Goal: Use online tool/utility: Utilize a website feature to perform a specific function

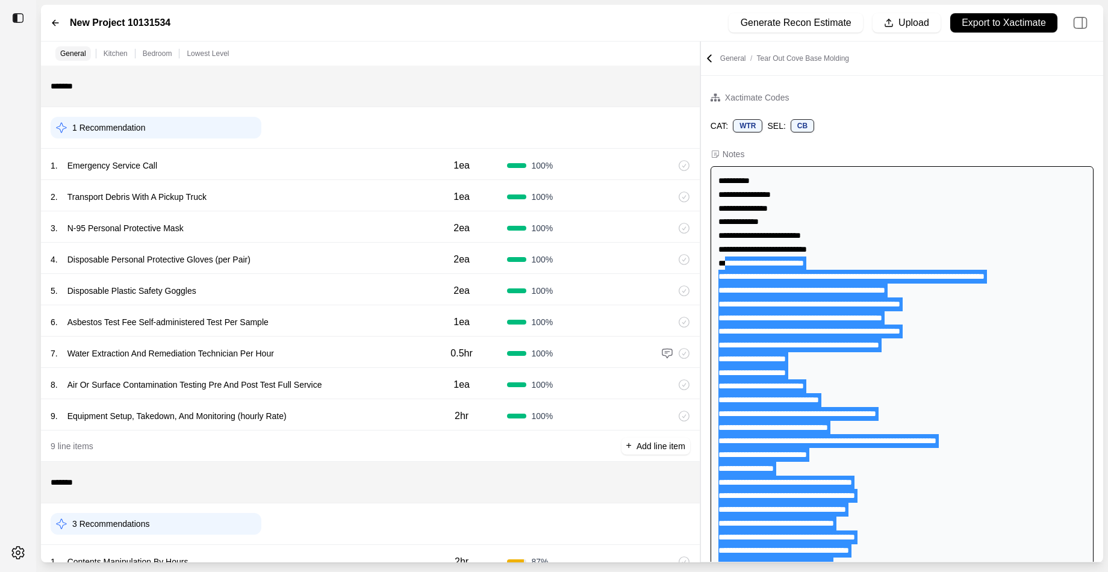
scroll to position [420, 0]
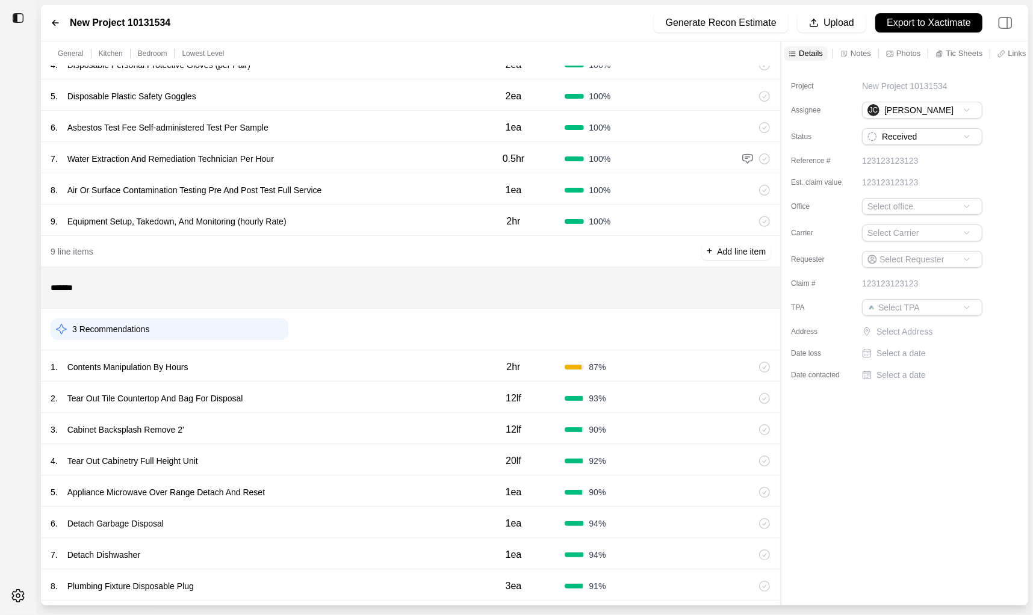
scroll to position [203, 0]
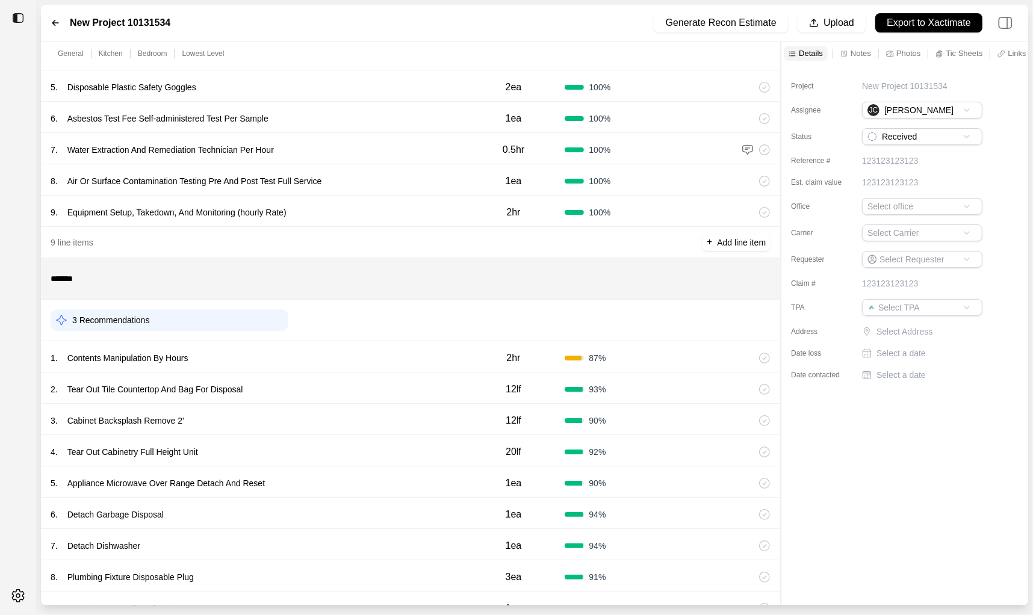
click at [312, 351] on div "1 . Contents Manipulation By Hours" at bounding box center [257, 358] width 412 height 17
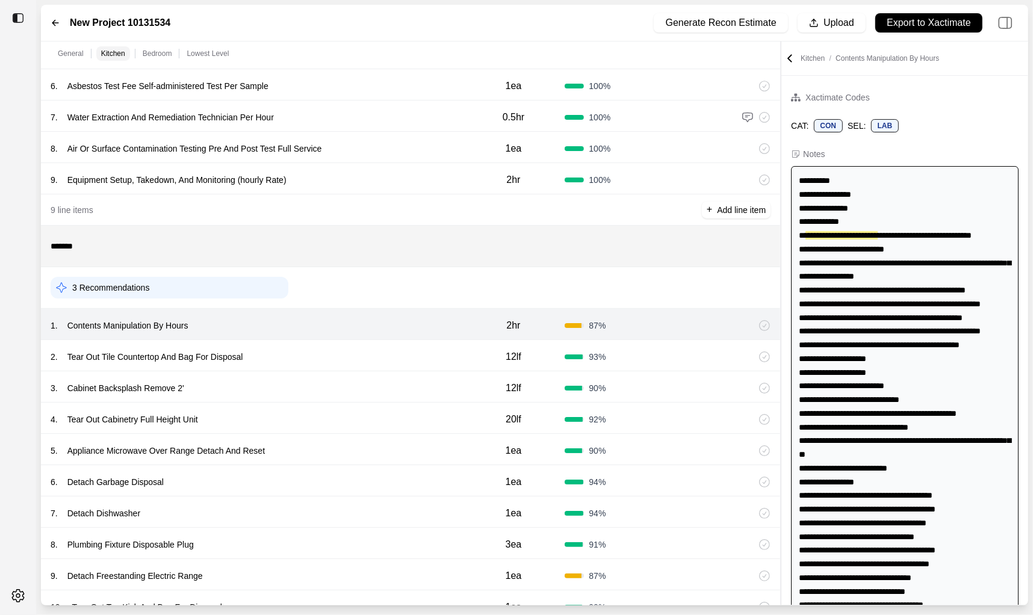
scroll to position [238, 0]
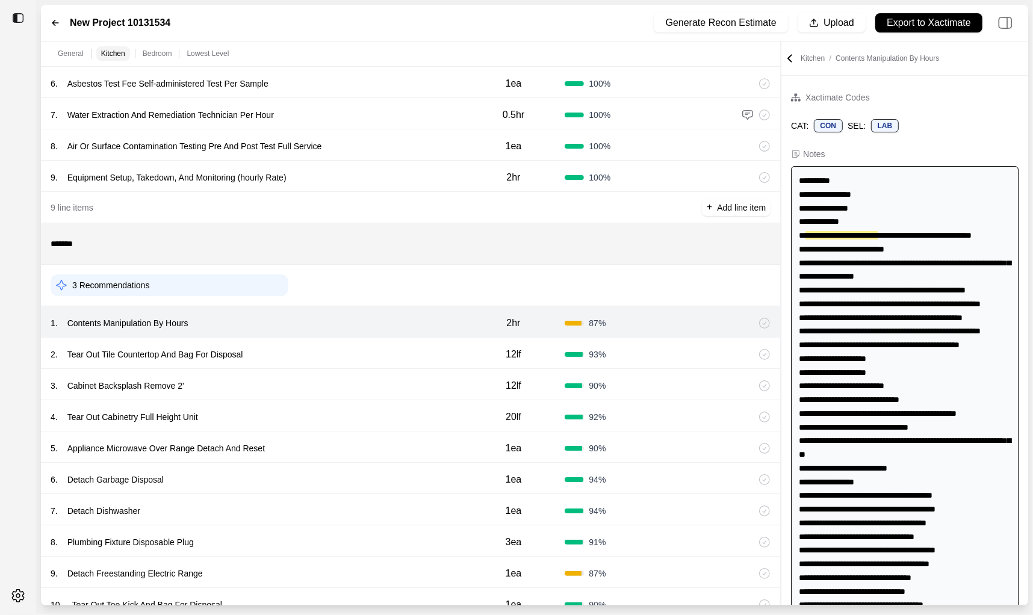
click at [312, 351] on div "2 . Tear Out Tile Countertop And Bag For Disposal" at bounding box center [257, 354] width 412 height 17
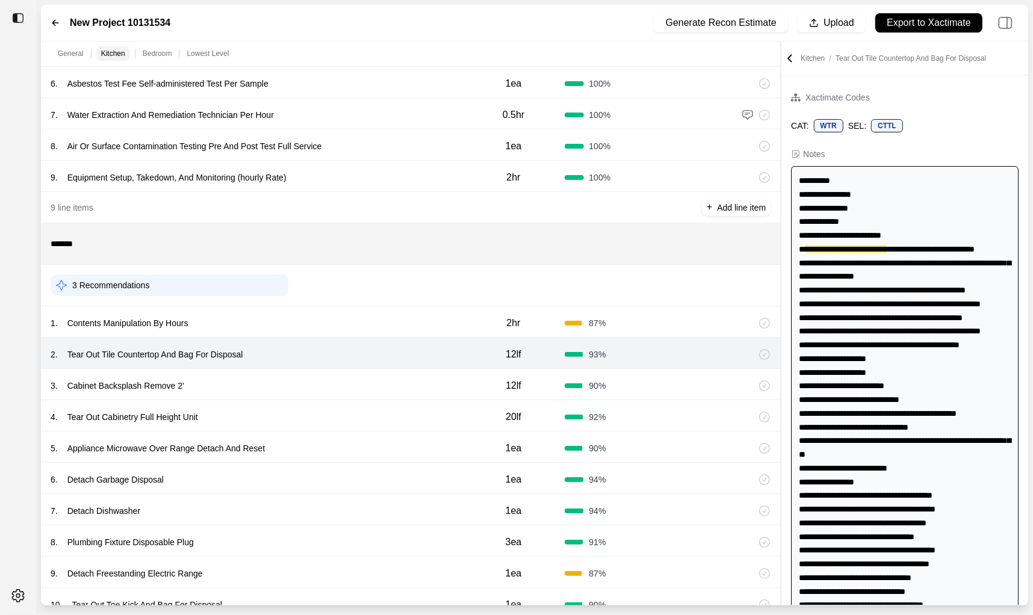
click at [311, 382] on div "3 . Cabinet Backsplash Remove 2'" at bounding box center [257, 385] width 412 height 17
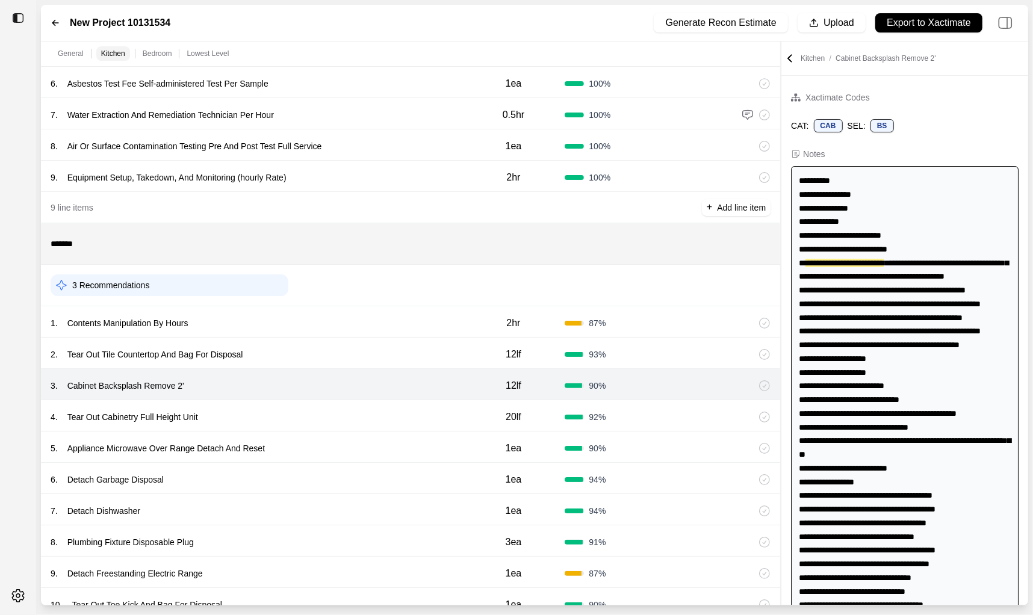
click at [323, 315] on div "1 . Contents Manipulation By Hours" at bounding box center [257, 323] width 412 height 17
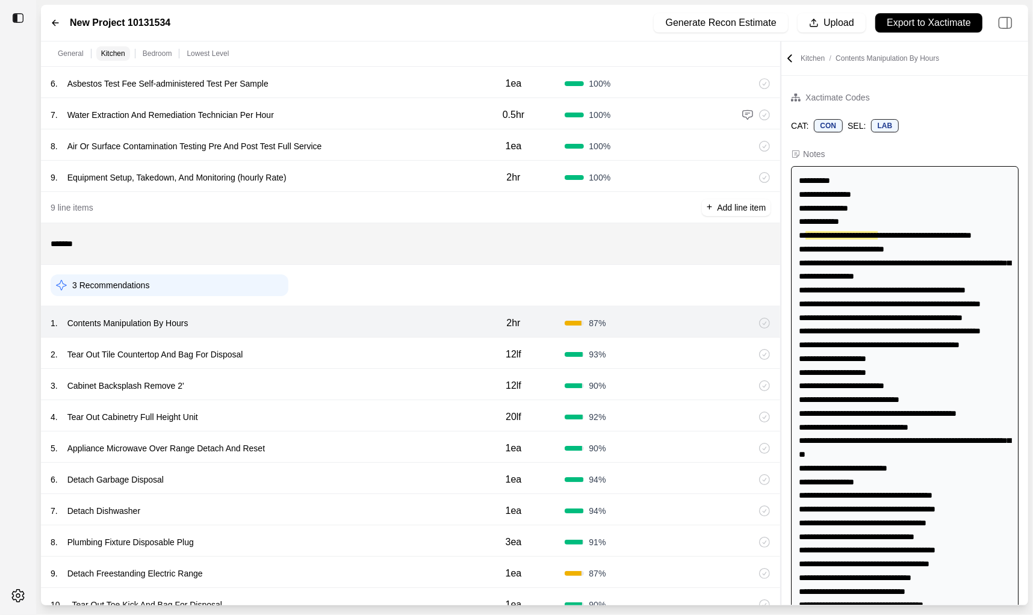
click at [323, 348] on div "2 . Tear Out Tile Countertop And Bag For Disposal" at bounding box center [257, 354] width 412 height 17
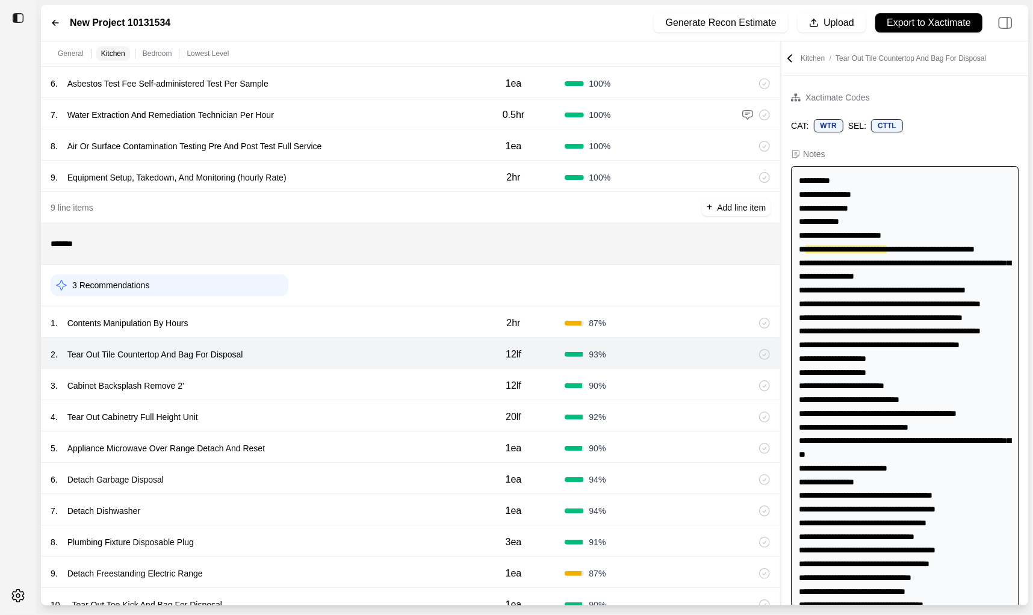
click at [320, 388] on div "3 . Cabinet Backsplash Remove 2'" at bounding box center [257, 385] width 412 height 17
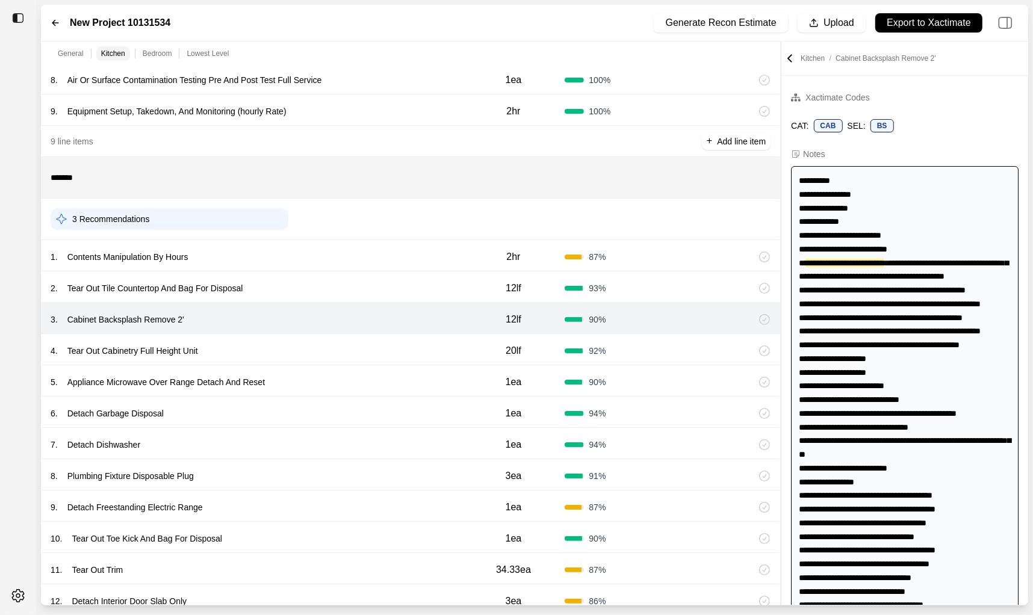
scroll to position [318, 0]
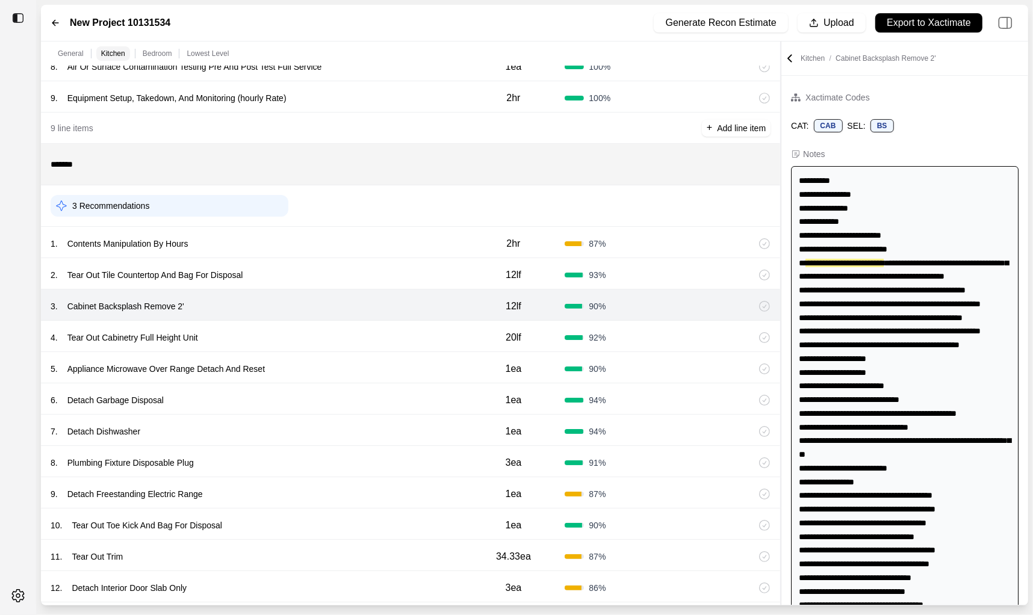
click at [329, 338] on div "4 . Tear Out Cabinetry Full Height Unit" at bounding box center [257, 337] width 412 height 17
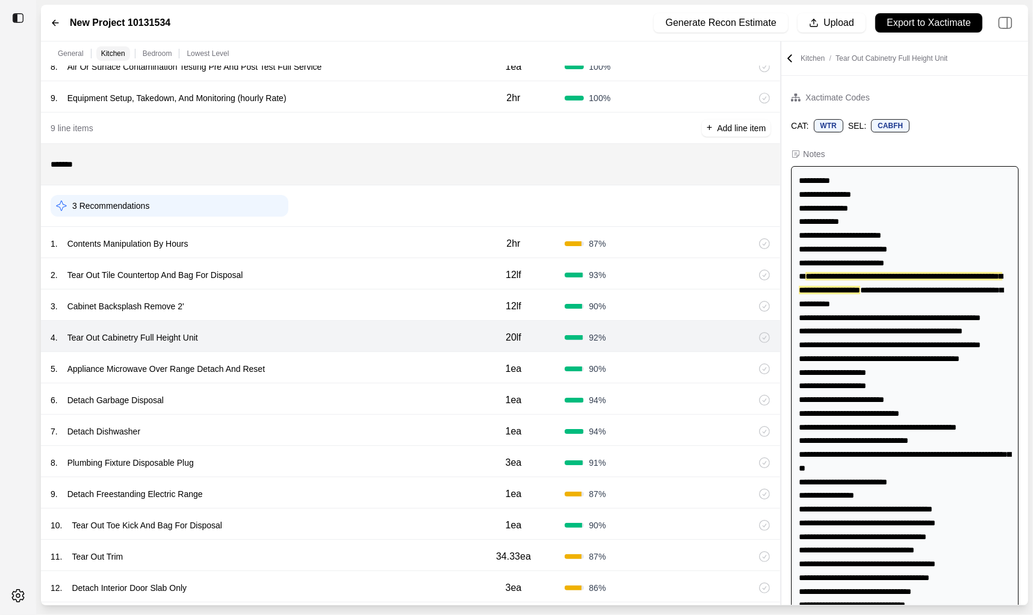
click at [329, 372] on div "5 . Appliance Microwave Over Range Detach And Reset" at bounding box center [257, 369] width 412 height 17
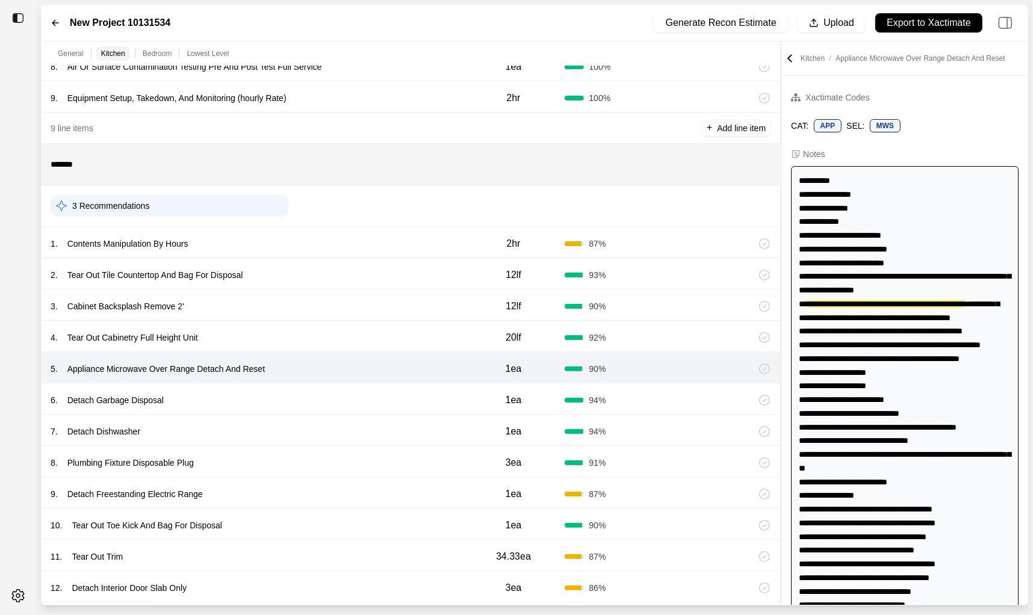
click at [329, 396] on div "6 . Detach Garbage Disposal" at bounding box center [257, 400] width 412 height 17
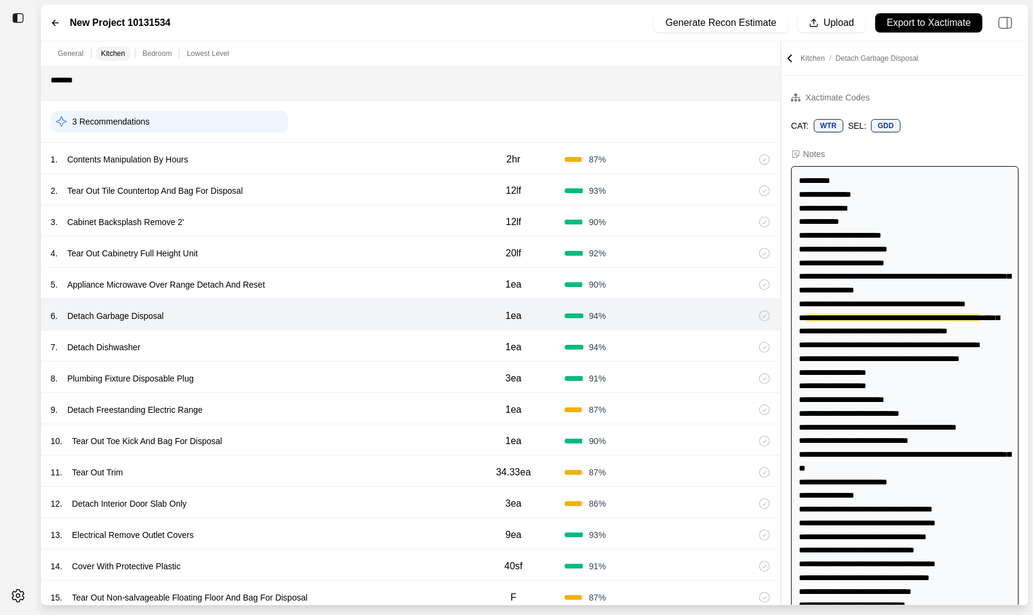
scroll to position [403, 0]
click at [338, 338] on div "7 . Detach Dishwasher" at bounding box center [257, 346] width 412 height 17
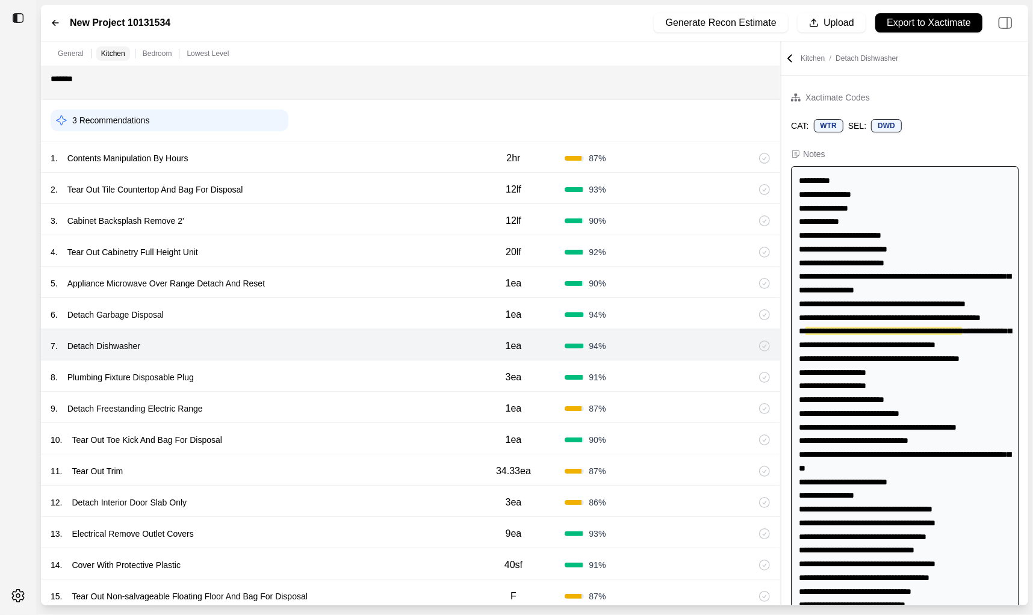
scroll to position [23, 0]
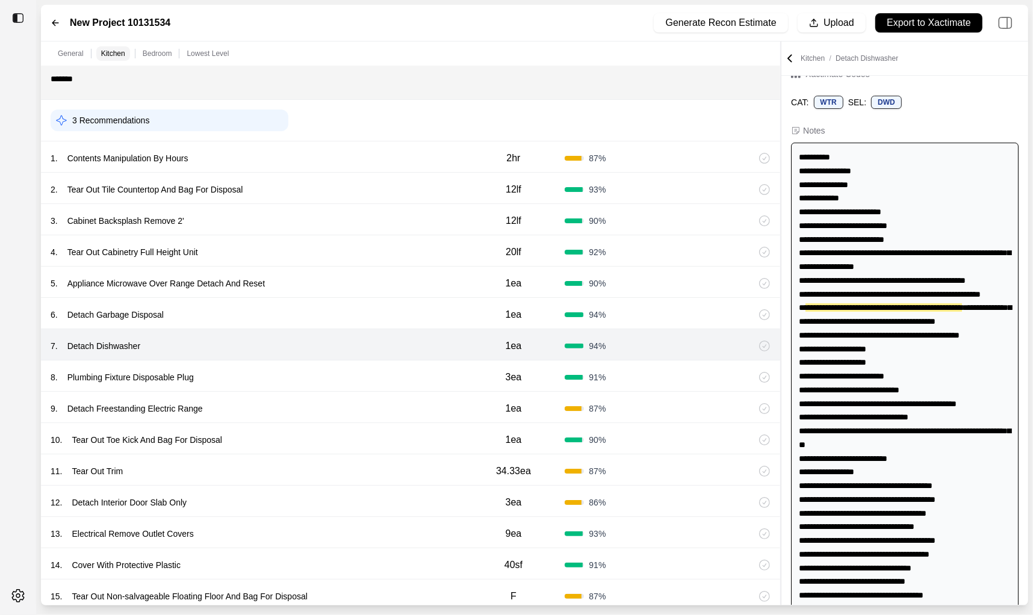
click at [327, 371] on div "8 . Plumbing Fixture Disposable Plug" at bounding box center [257, 377] width 412 height 17
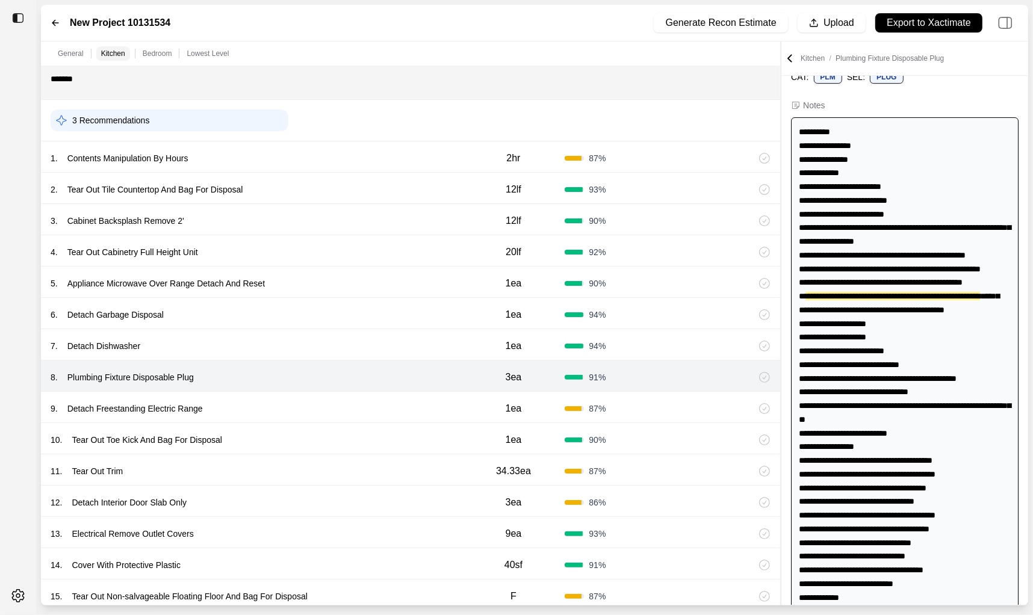
scroll to position [51, 0]
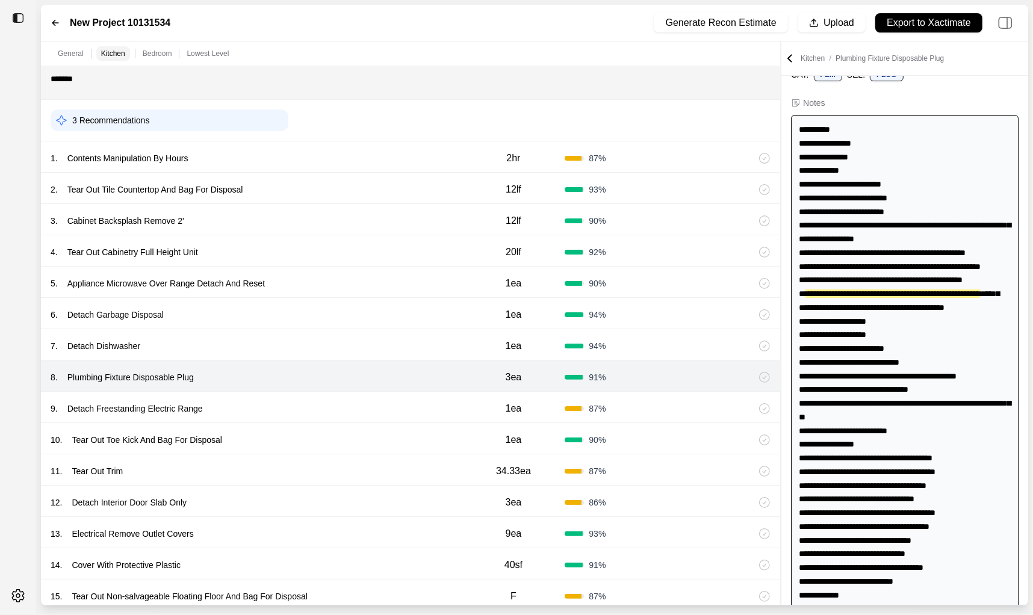
click at [317, 403] on div "9 . Detach Freestanding Electric Range" at bounding box center [257, 408] width 412 height 17
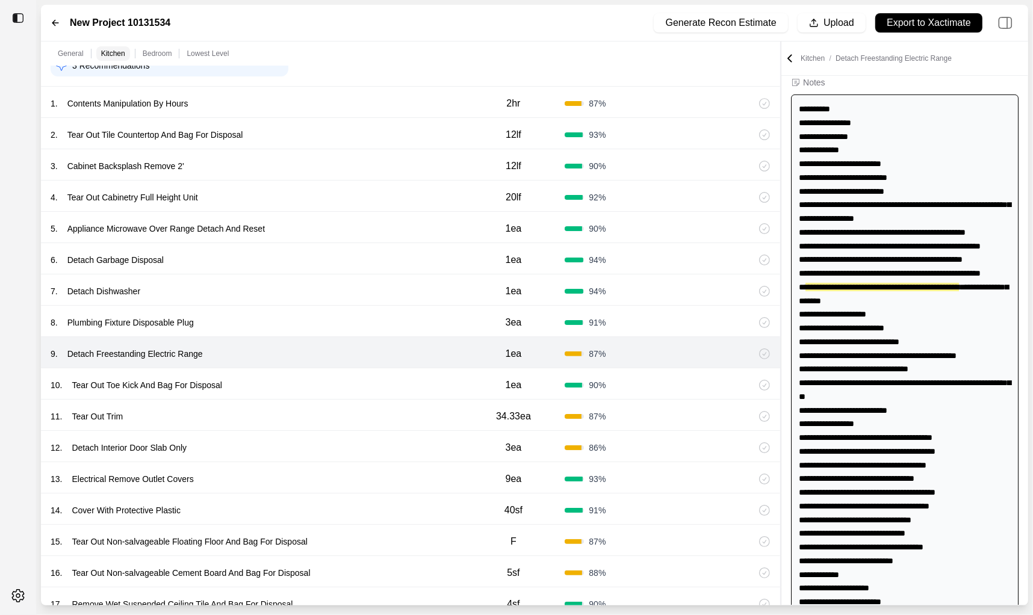
scroll to position [466, 0]
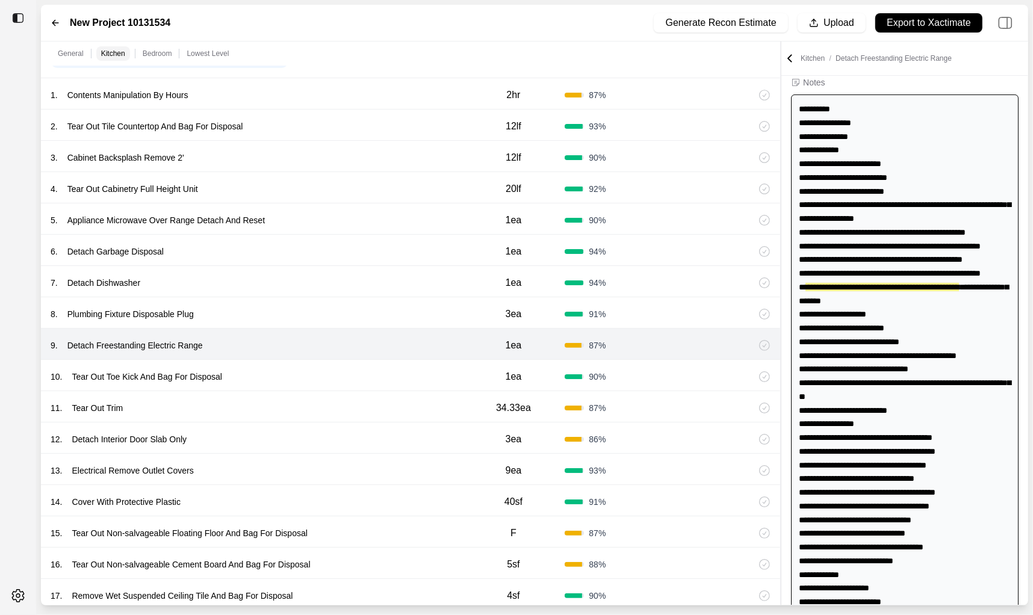
click at [321, 376] on div "10 . Tear Out Toe Kick And Bag For Disposal" at bounding box center [257, 376] width 412 height 17
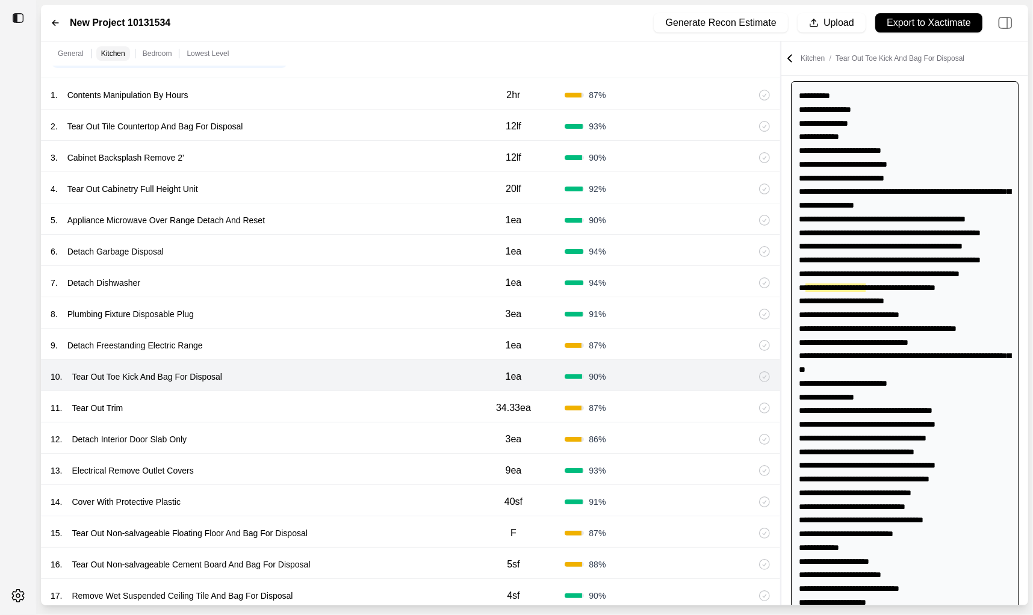
click at [320, 409] on div "11 . Tear Out Trim" at bounding box center [257, 408] width 412 height 17
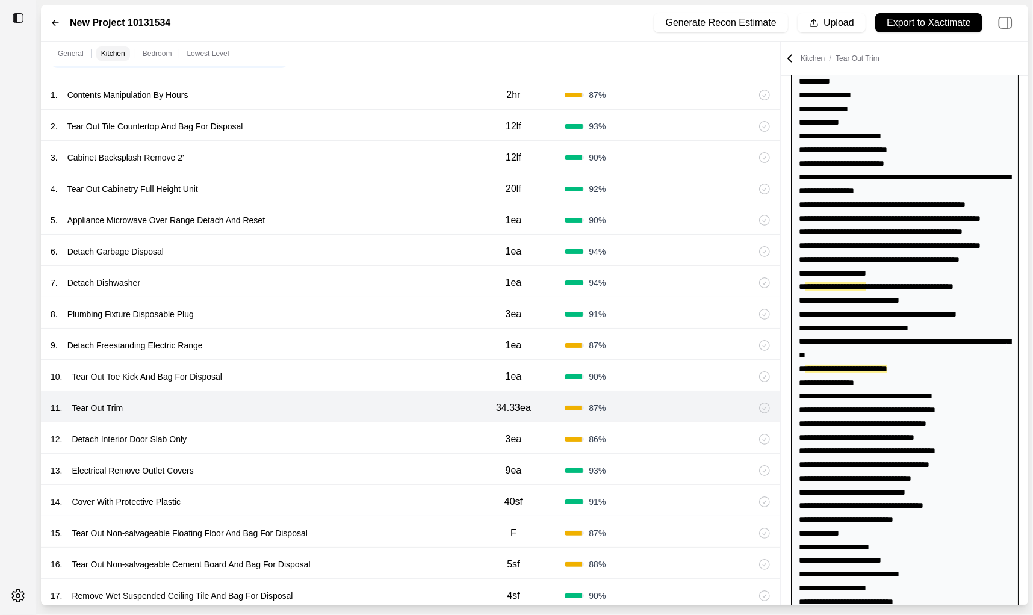
click at [319, 431] on div "12 . Detach Interior Door Slab Only" at bounding box center [257, 439] width 412 height 17
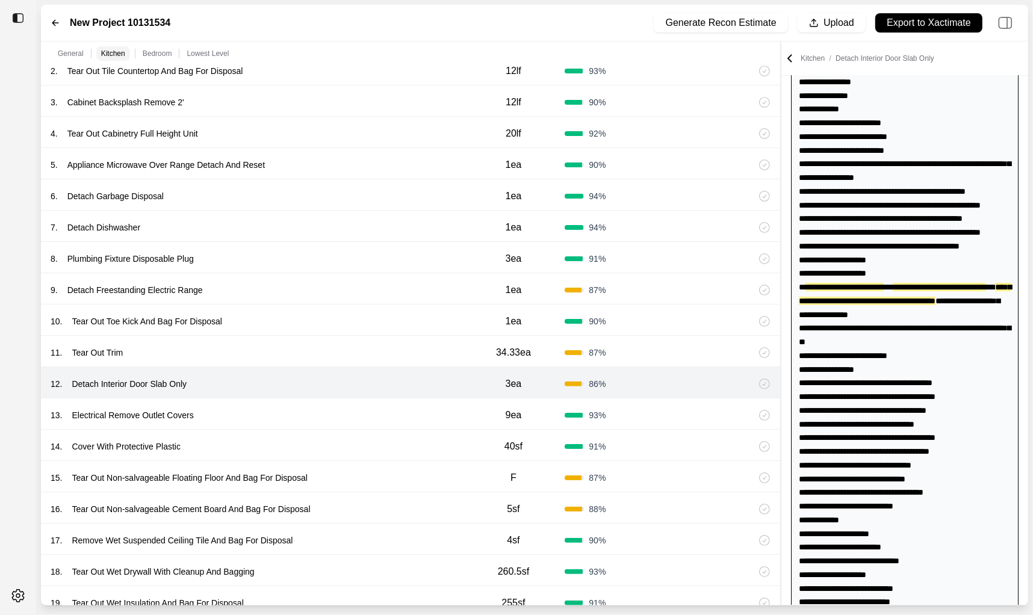
scroll to position [524, 0]
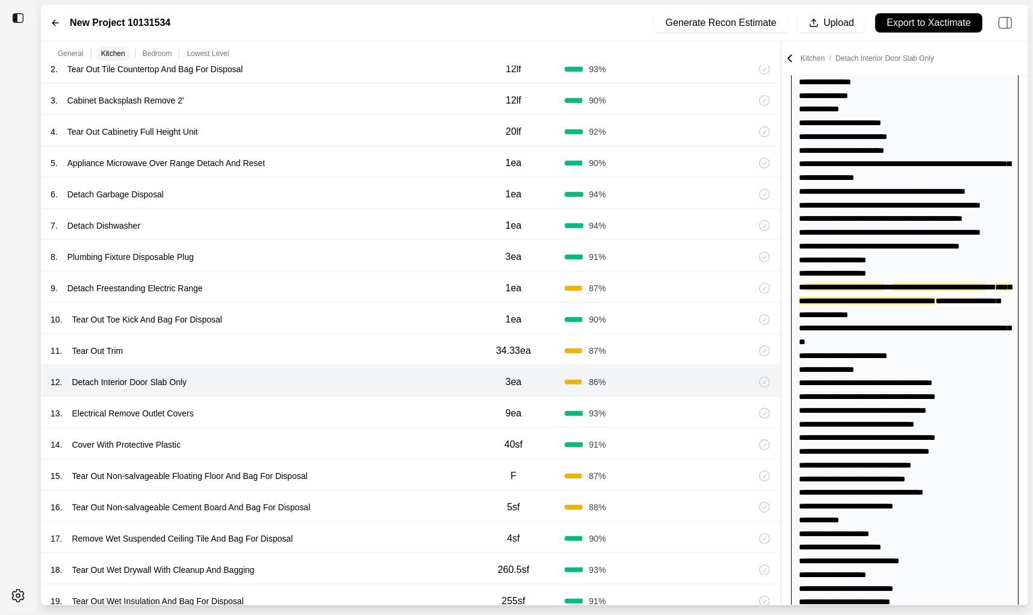
click at [323, 401] on div "13 . Electrical Remove Outlet Covers 9ea 93 %" at bounding box center [410, 412] width 739 height 31
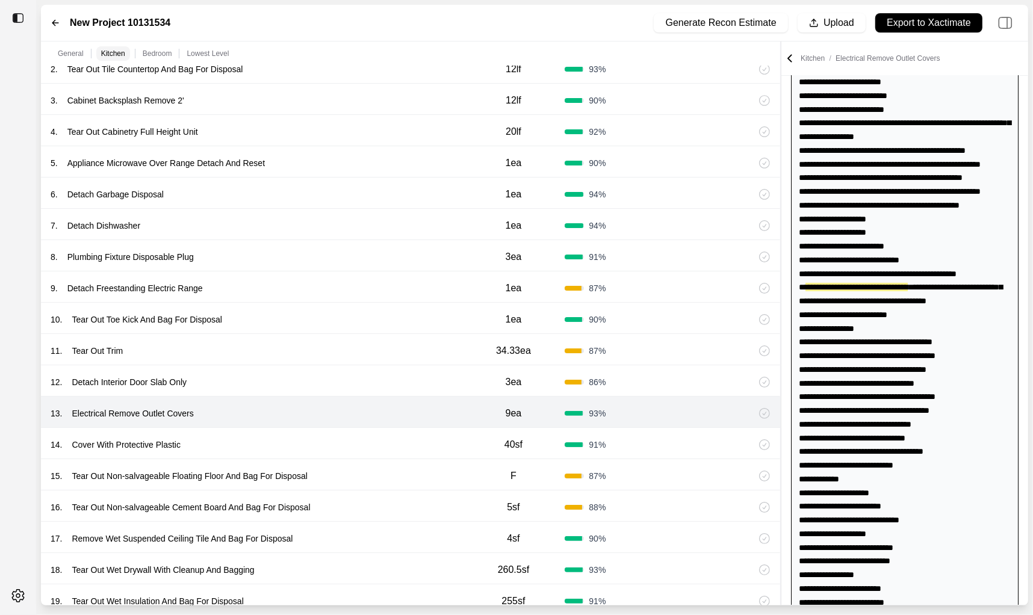
click at [332, 438] on div "14 . Cover With Protective Plastic" at bounding box center [257, 444] width 412 height 17
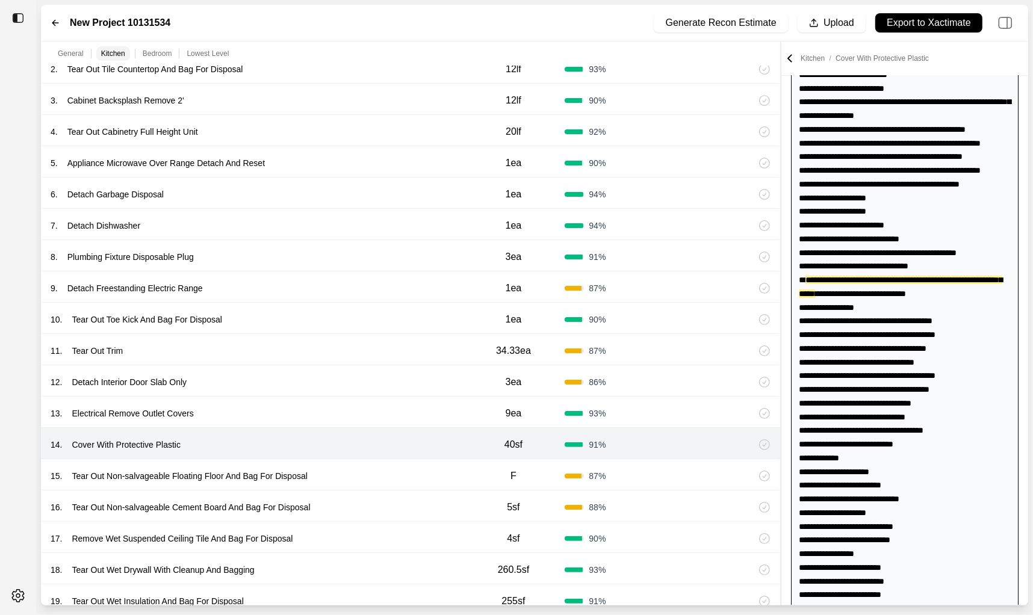
click at [358, 480] on div "15 . Tear Out Non-salvageable Floating Floor And Bag For Disposal" at bounding box center [257, 476] width 412 height 17
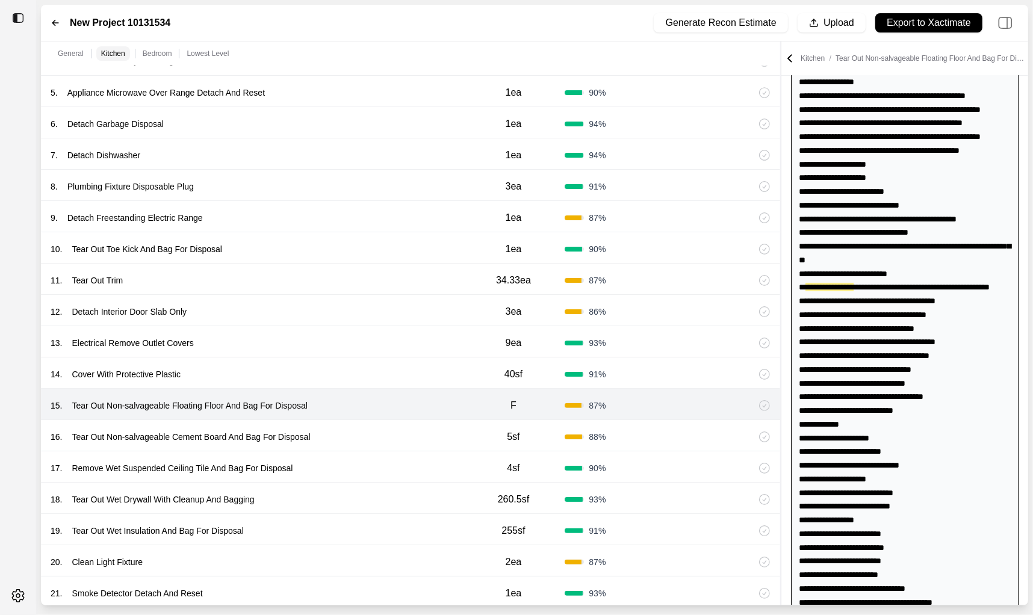
scroll to position [606, 0]
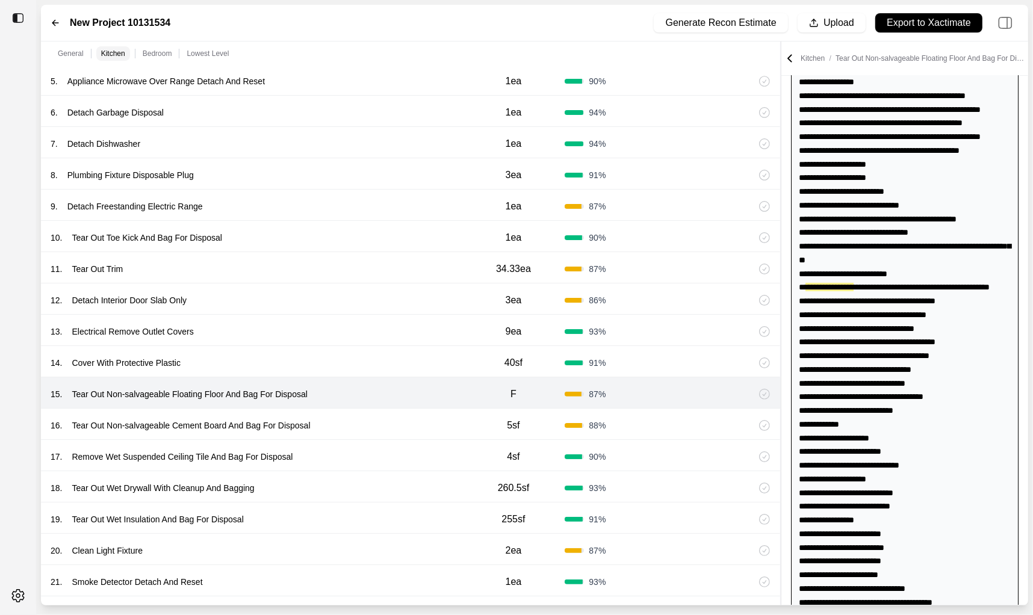
click at [373, 419] on div "16 . Tear Out Non-salvageable Cement Board And Bag For Disposal" at bounding box center [257, 425] width 412 height 17
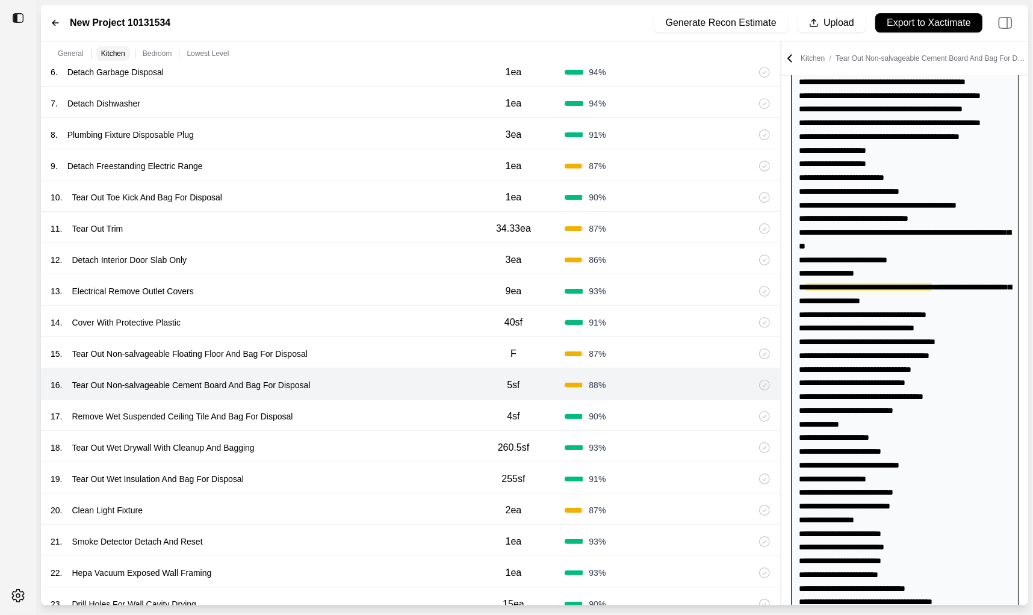
scroll to position [647, 0]
click at [373, 408] on div "17 . Remove Wet Suspended Ceiling Tile And Bag For Disposal" at bounding box center [257, 415] width 412 height 17
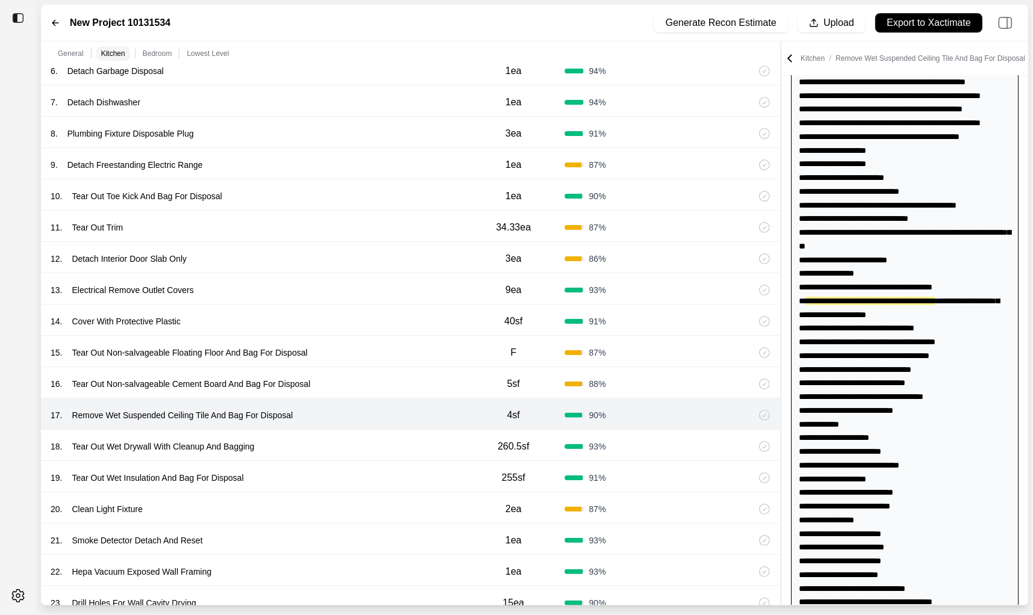
scroll to position [236, 0]
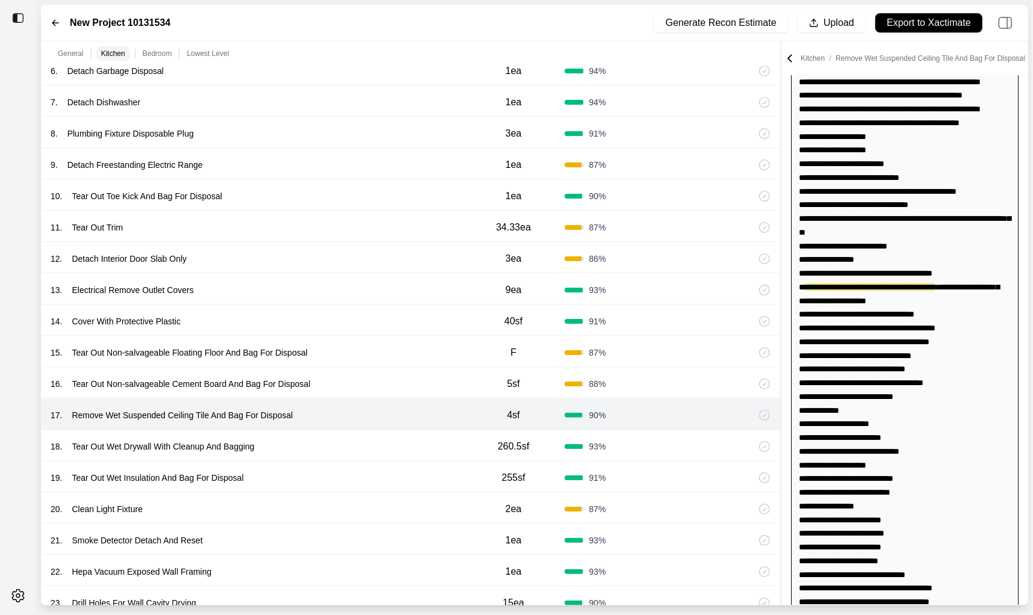
click at [373, 426] on div "17 . Remove Wet Suspended Ceiling Tile And Bag For Disposal 4sf 90 %" at bounding box center [410, 413] width 739 height 31
click at [371, 443] on div "18 . Tear Out Wet Drywall With Cleanup And Bagging" at bounding box center [257, 446] width 412 height 17
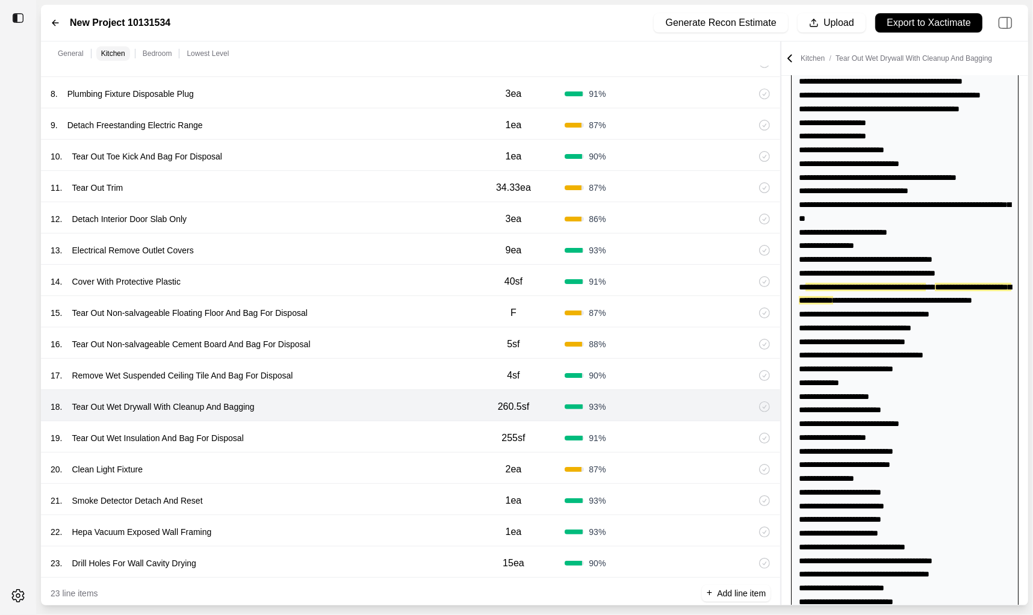
scroll to position [705, 0]
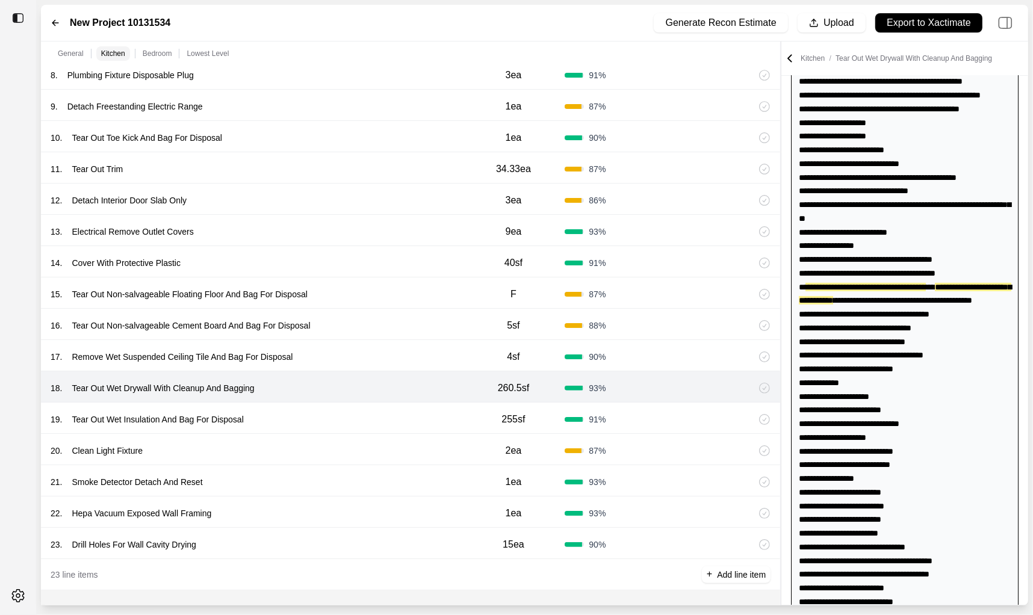
click at [376, 417] on div "19 . Tear Out Wet Insulation And Bag For Disposal" at bounding box center [257, 419] width 412 height 17
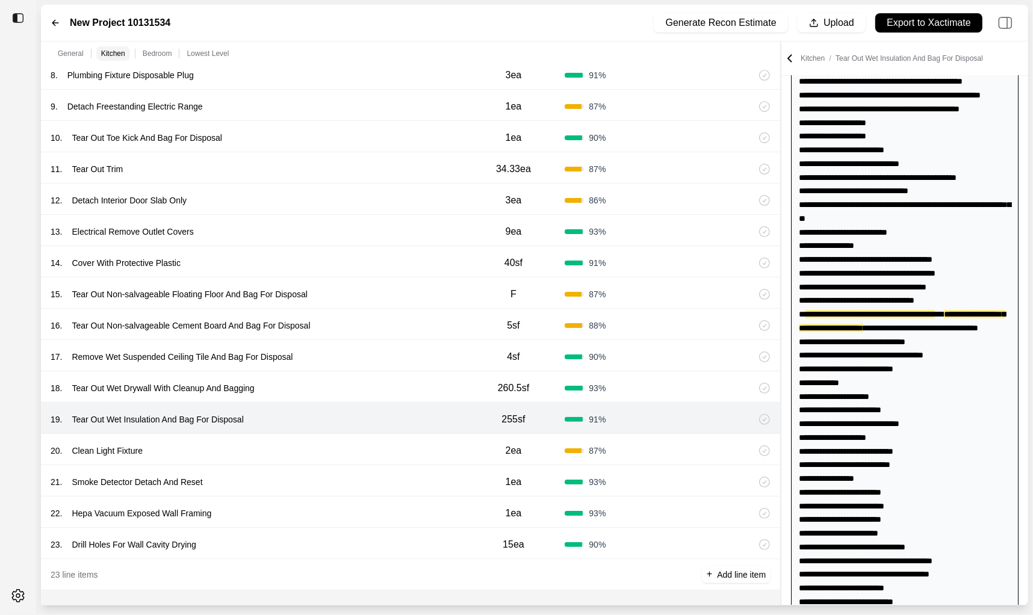
scroll to position [277, 0]
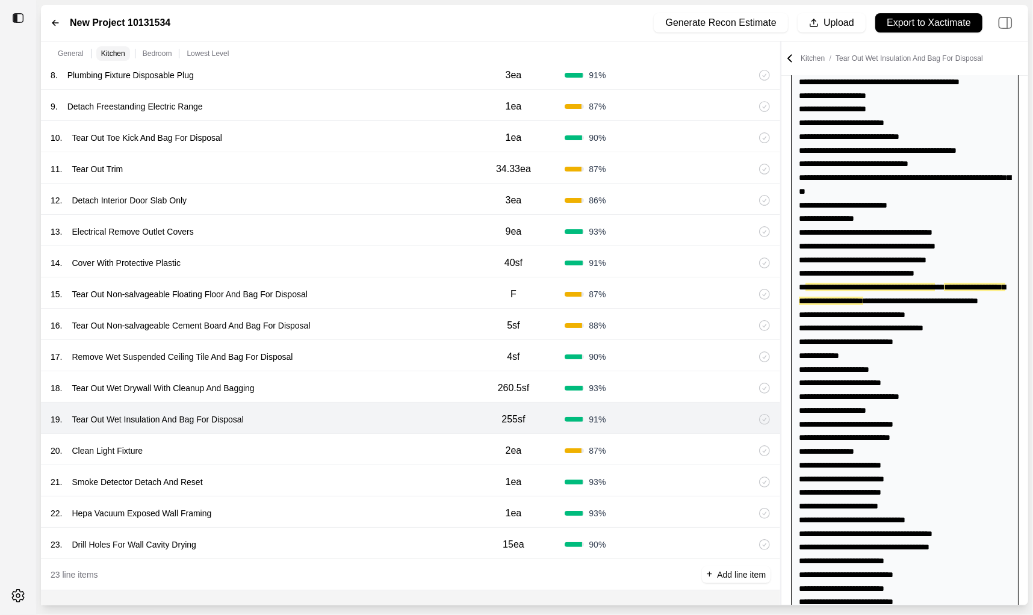
click at [370, 443] on div "20 . Clean Light Fixture" at bounding box center [257, 450] width 412 height 17
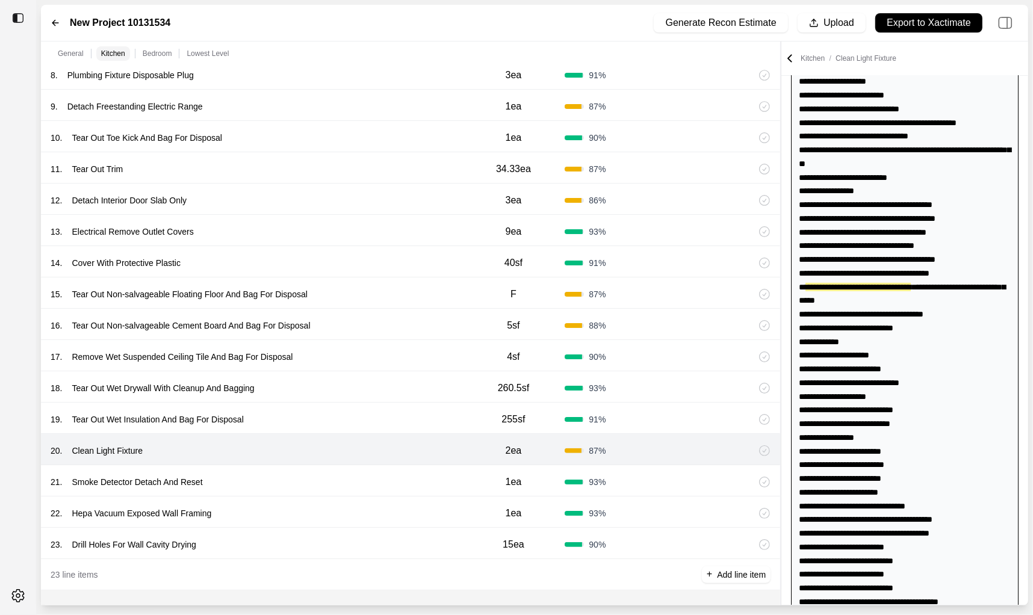
click at [364, 475] on div "21 . Smoke Detector Detach And Reset" at bounding box center [257, 482] width 412 height 17
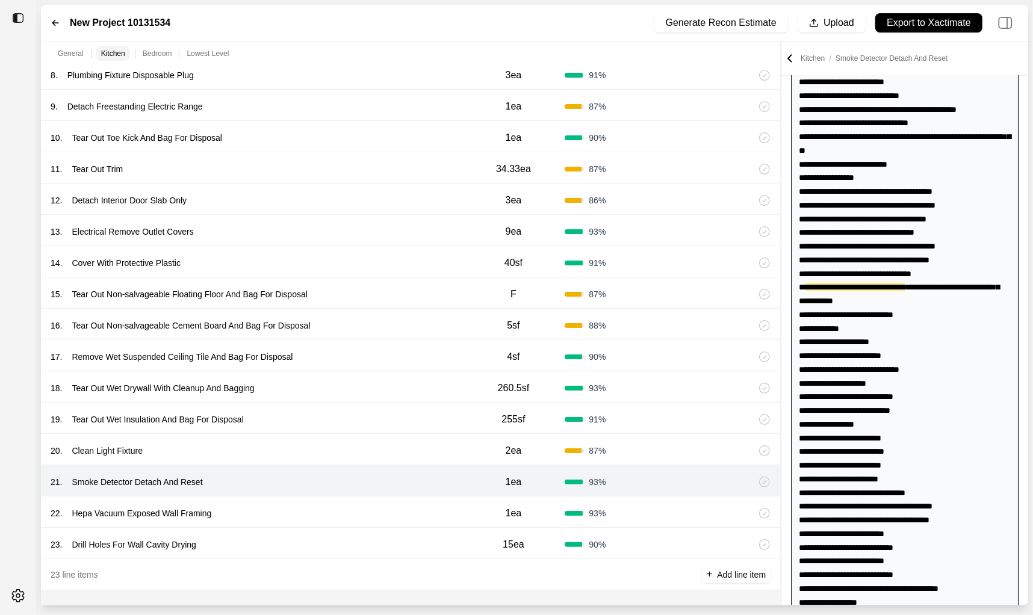
click at [355, 503] on div "22 . Hepa Vacuum Exposed Wall Framing 1ea 93 %" at bounding box center [410, 512] width 739 height 31
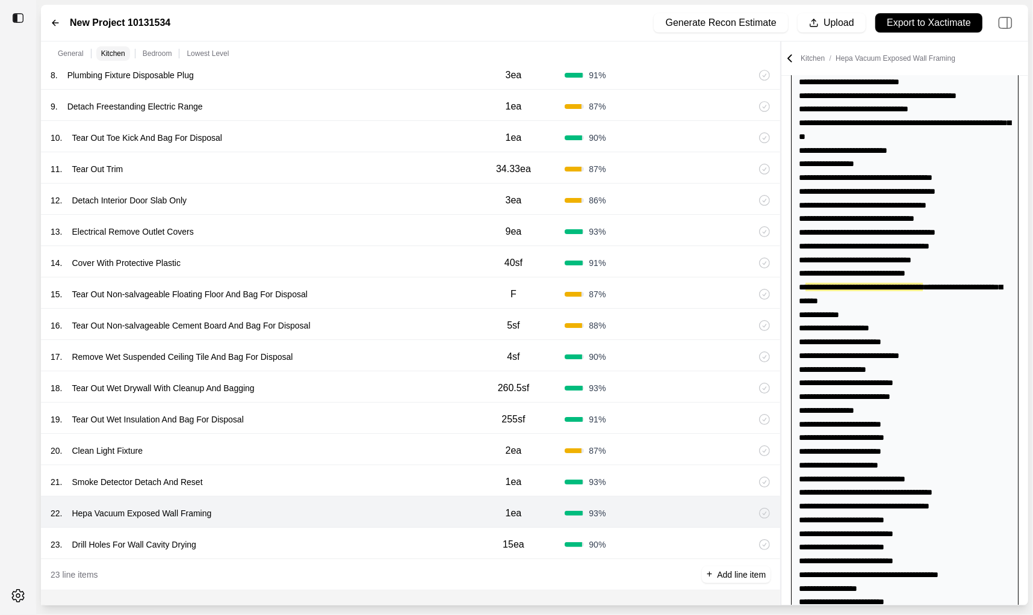
click at [353, 528] on div "23 . Drill Holes For Wall Cavity Drying 15ea 90 %" at bounding box center [410, 543] width 739 height 31
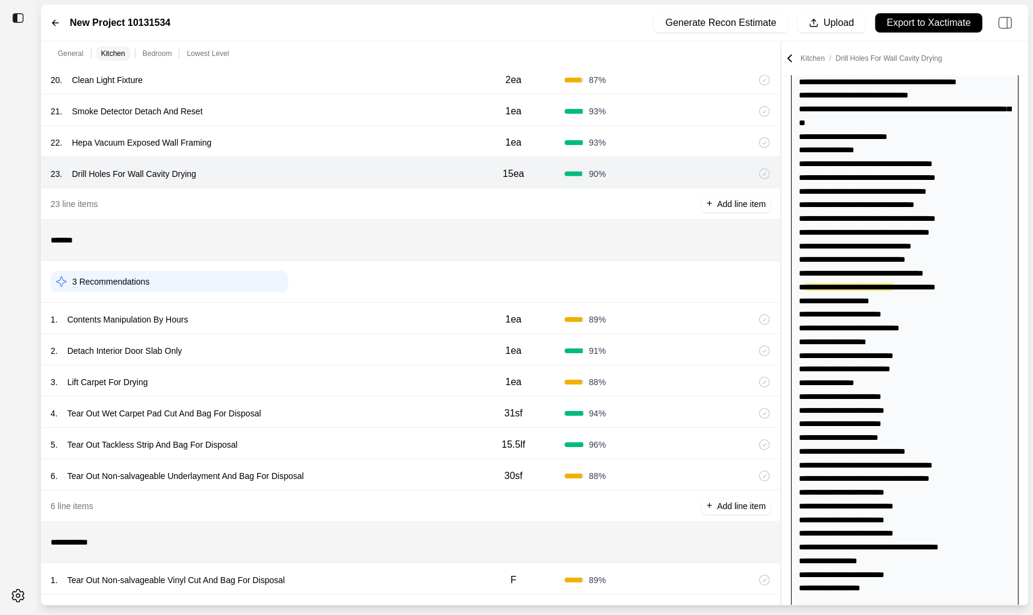
scroll to position [1112, 0]
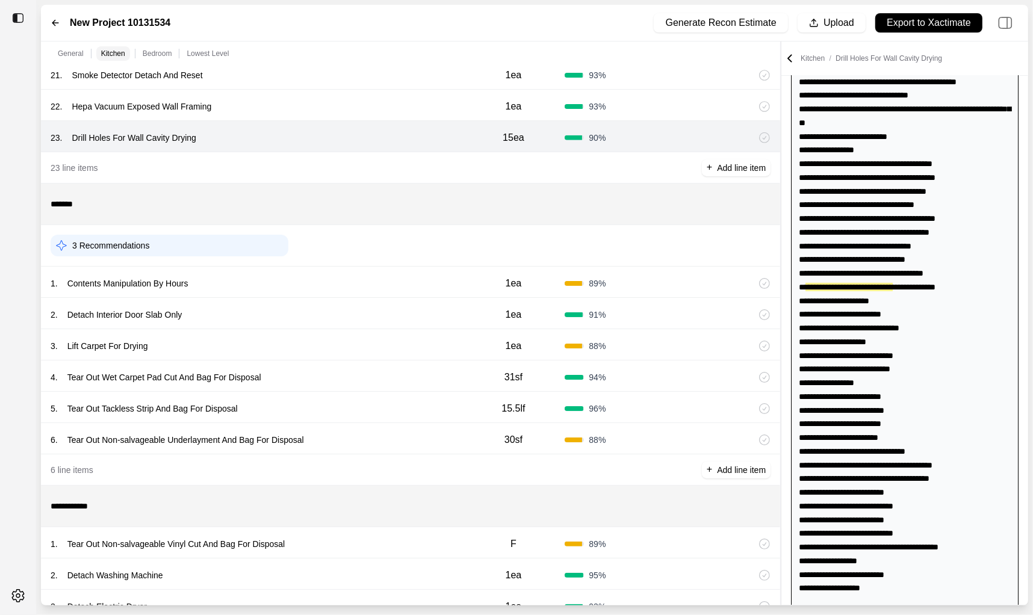
click at [388, 286] on div "1 . Contents Manipulation By Hours" at bounding box center [257, 283] width 412 height 17
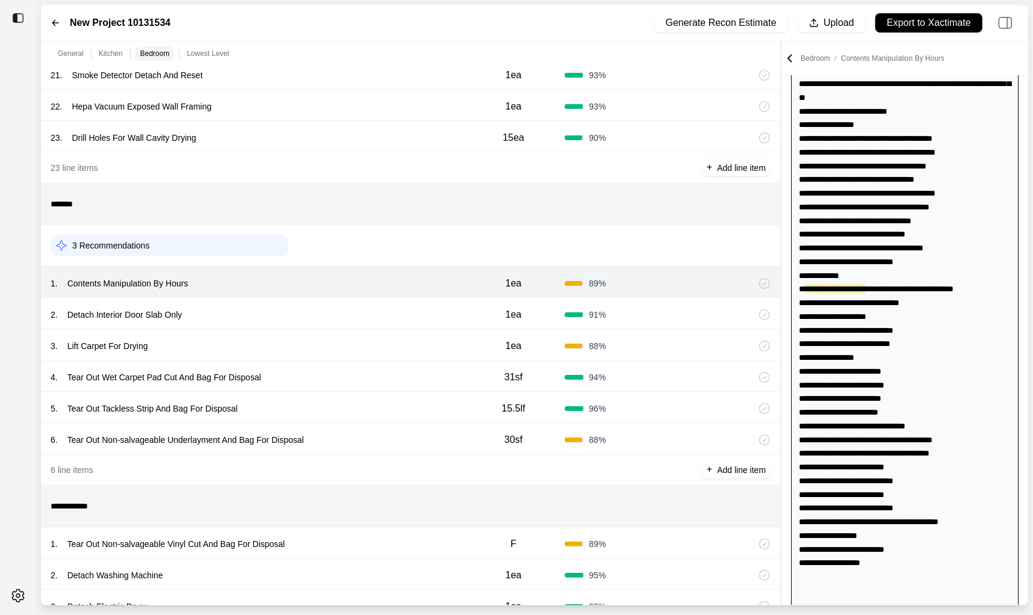
scroll to position [373, 0]
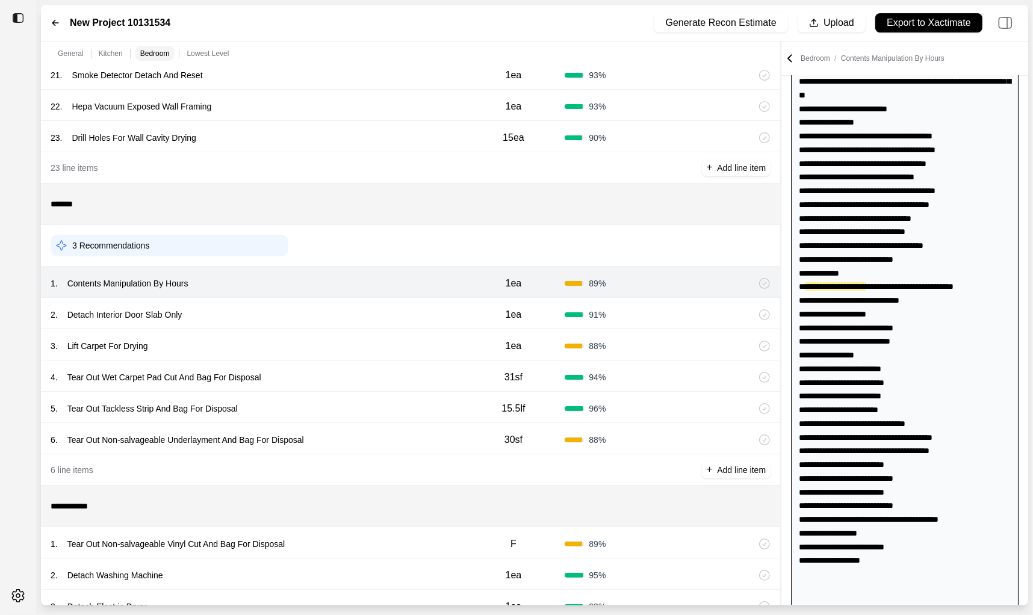
click at [373, 320] on div "2 . Detach Interior Door Slab Only" at bounding box center [257, 314] width 412 height 17
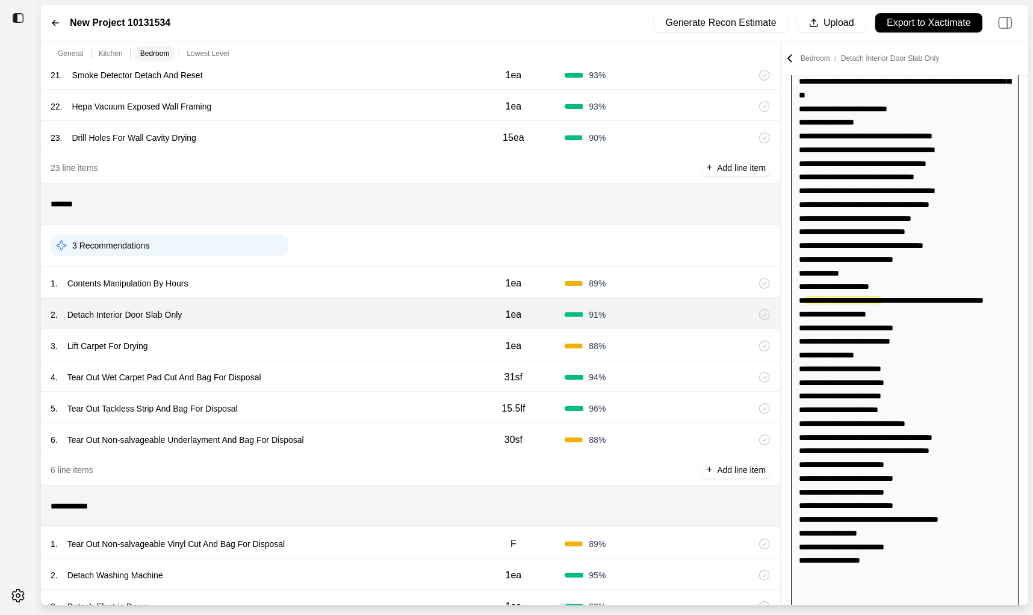
scroll to position [386, 0]
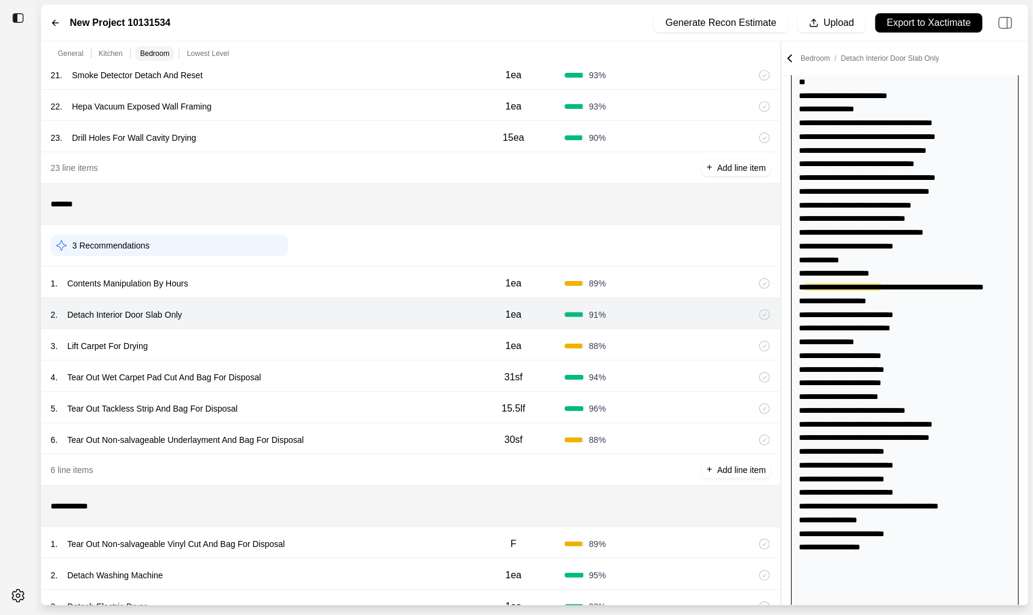
click at [368, 338] on div "3 . Lift Carpet For Drying" at bounding box center [257, 346] width 412 height 17
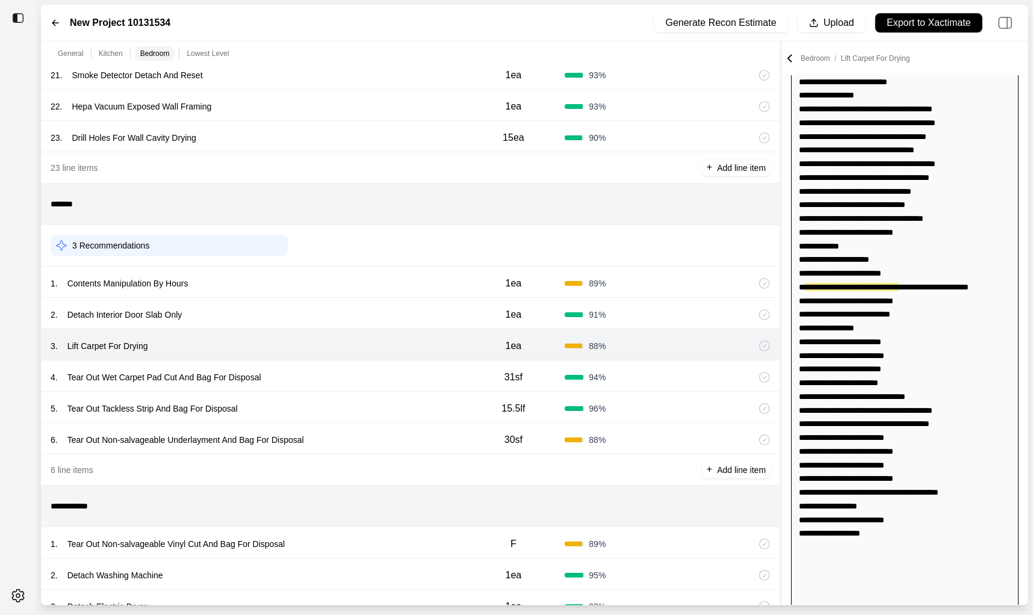
click at [364, 375] on div "4 . Tear Out Wet Carpet Pad Cut And Bag For Disposal" at bounding box center [257, 377] width 412 height 17
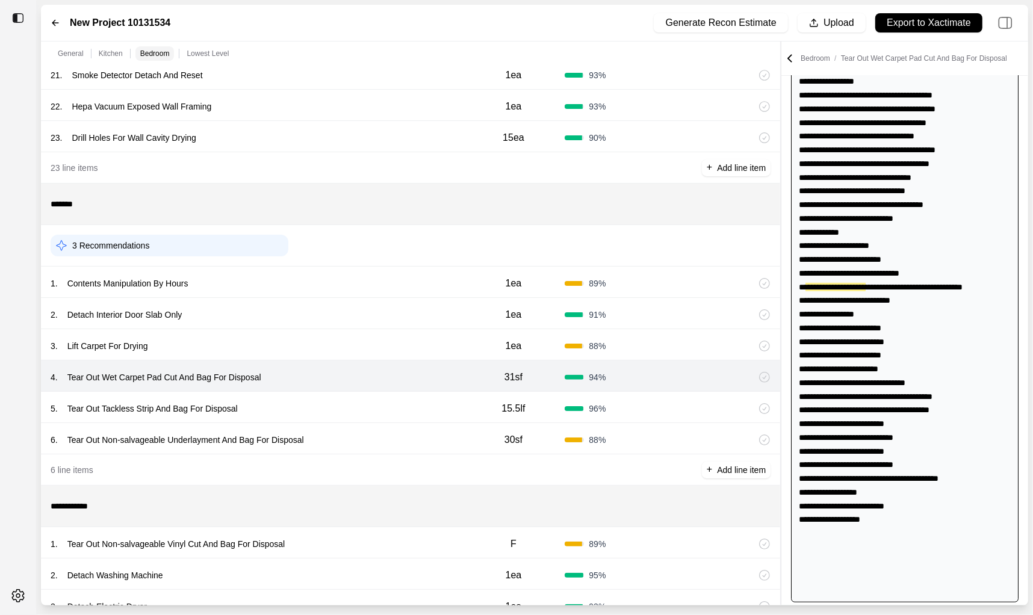
click at [368, 407] on div "5 . Tear Out Tackless Strip And Bag For Disposal" at bounding box center [257, 408] width 412 height 17
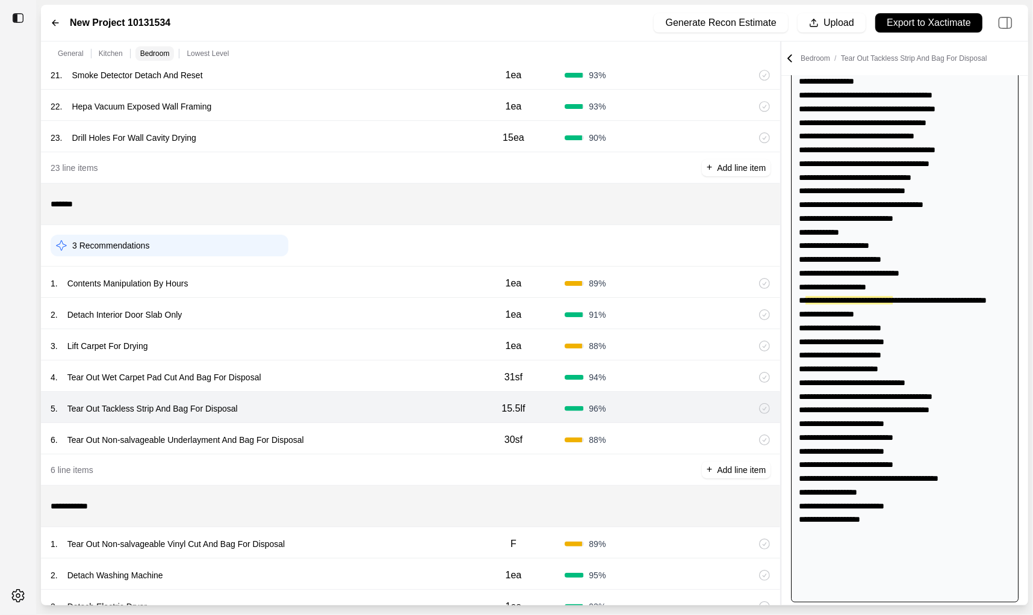
scroll to position [427, 0]
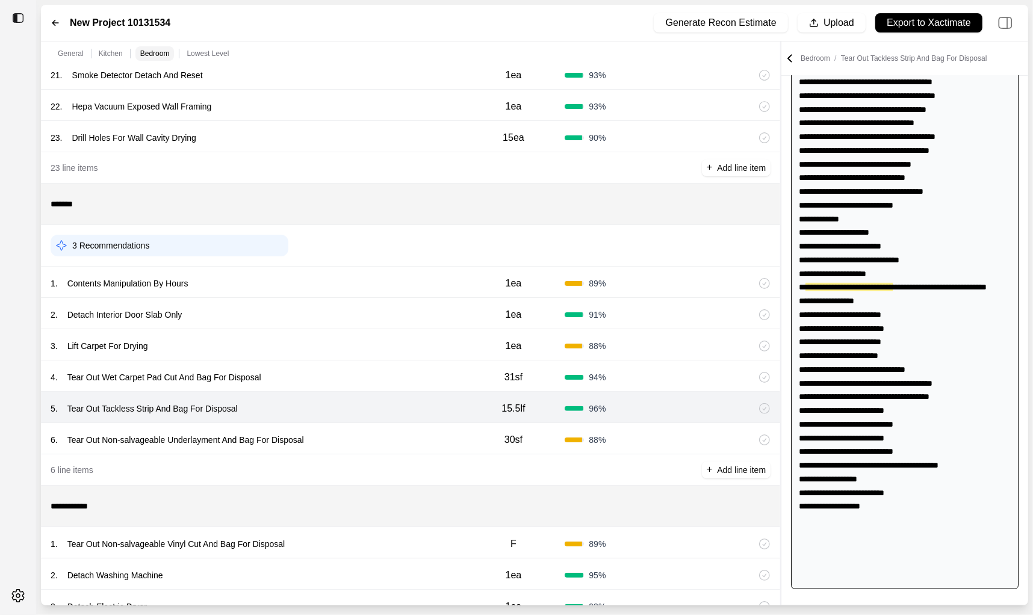
click at [367, 441] on div "6 . Tear Out Non-salvageable Underlayment And Bag For Disposal" at bounding box center [257, 440] width 412 height 17
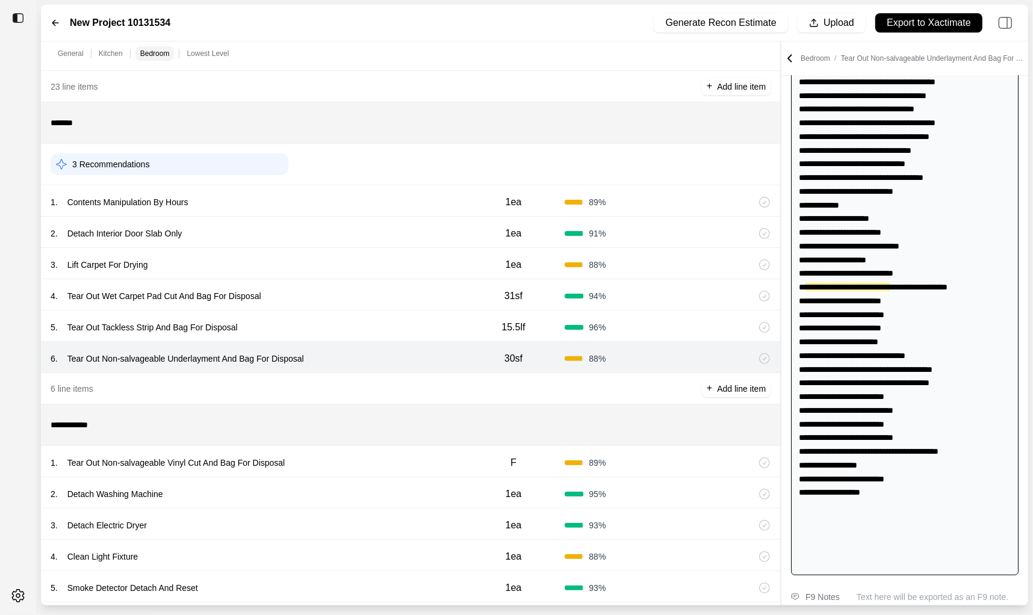
scroll to position [1271, 0]
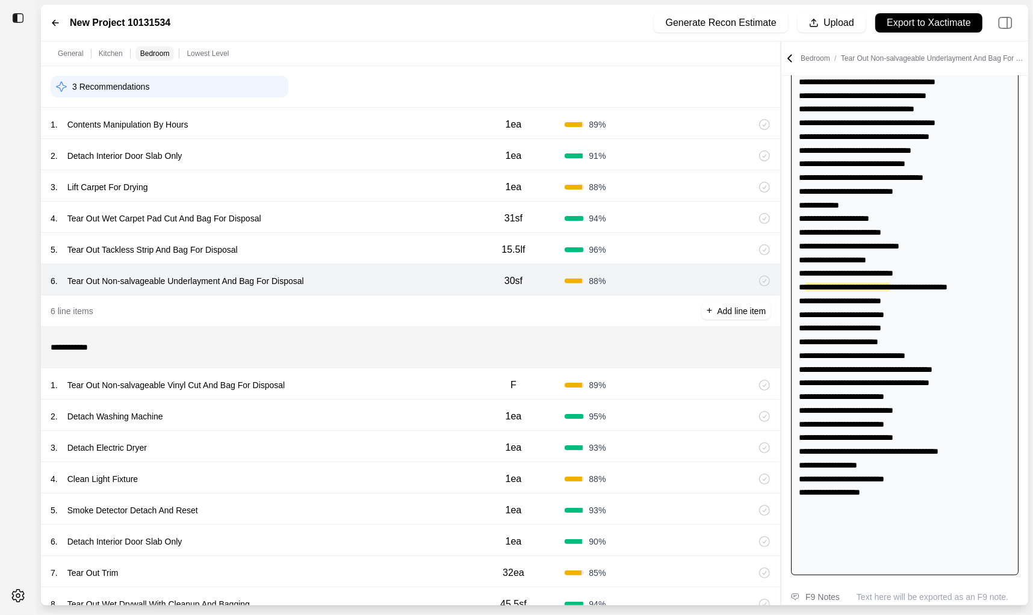
click at [370, 379] on div "1 . Tear Out Non-salvageable Vinyl Cut And Bag For Disposal" at bounding box center [257, 385] width 412 height 17
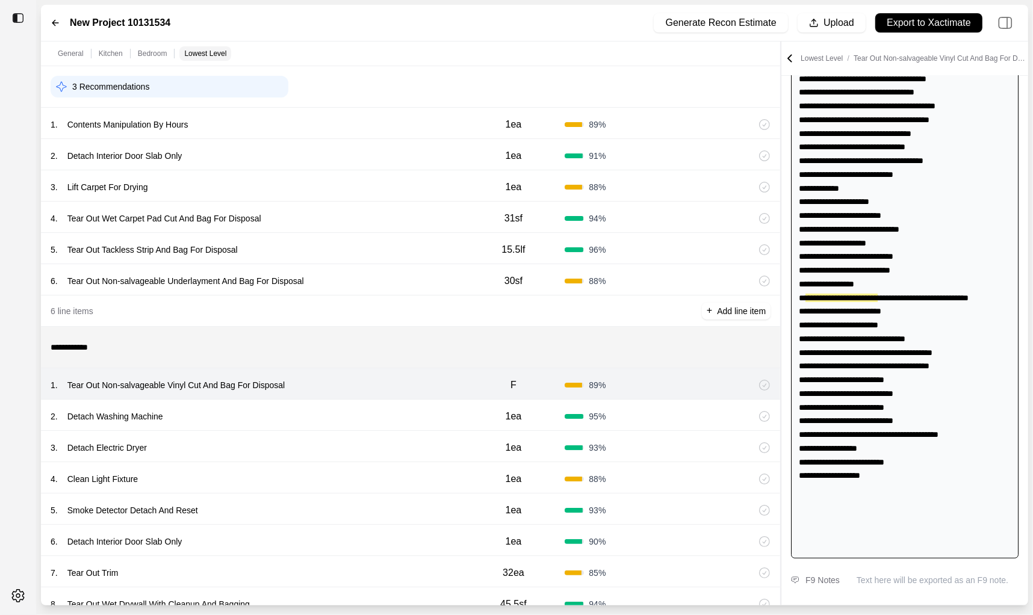
scroll to position [458, 0]
click at [366, 417] on div "2 . Detach Washing Machine" at bounding box center [257, 416] width 412 height 17
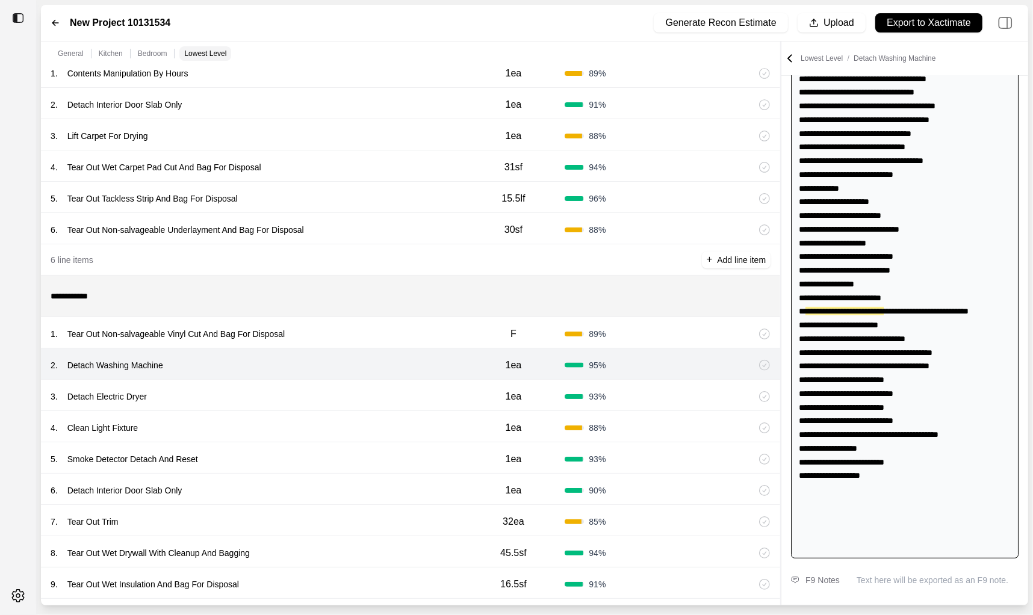
scroll to position [1327, 0]
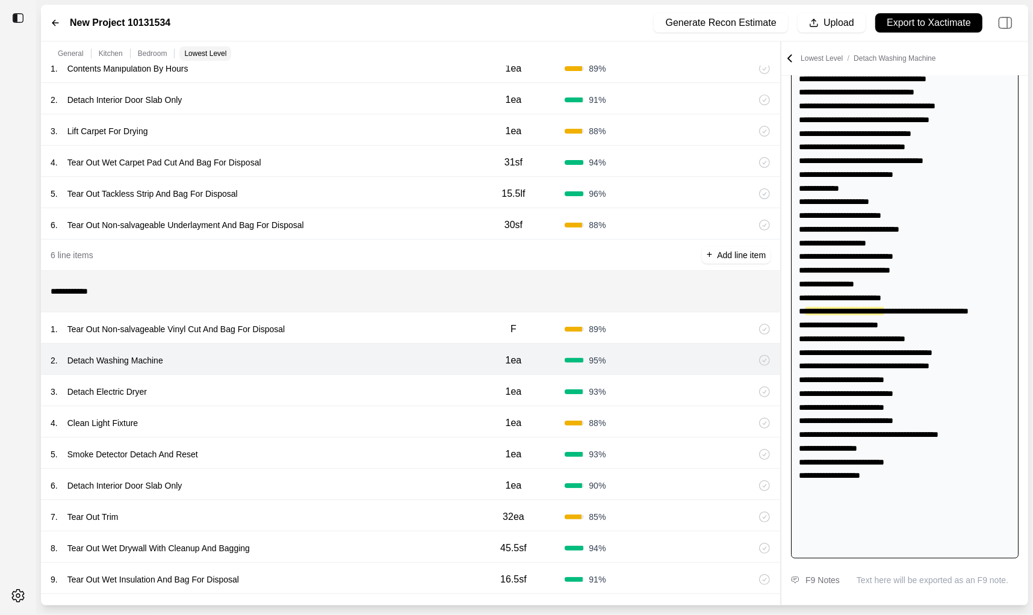
click at [370, 389] on div "3 . Detach Electric Dryer" at bounding box center [257, 391] width 412 height 17
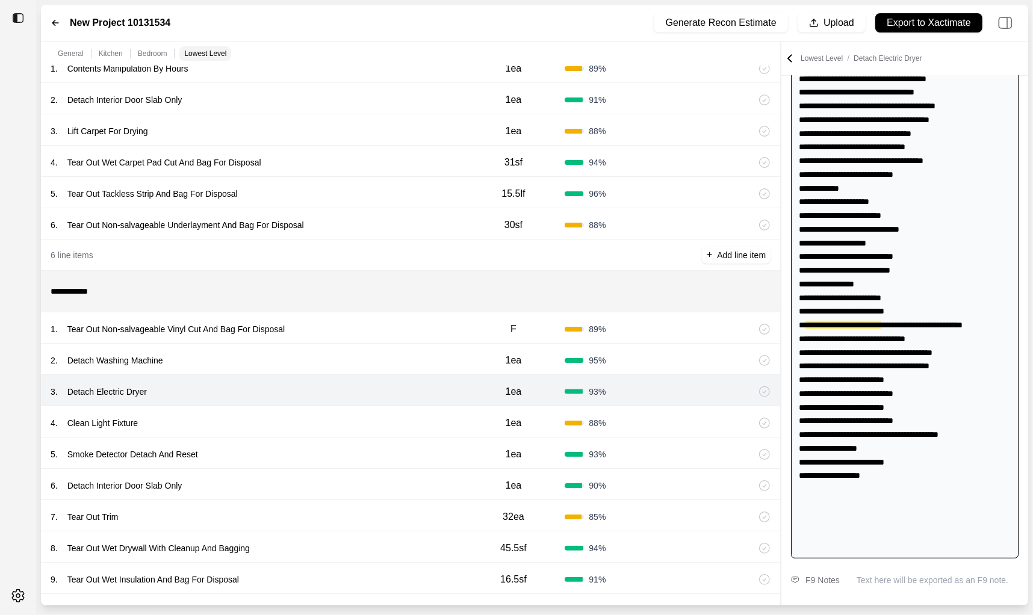
click at [368, 415] on div "4 . Clean Light Fixture" at bounding box center [257, 423] width 412 height 17
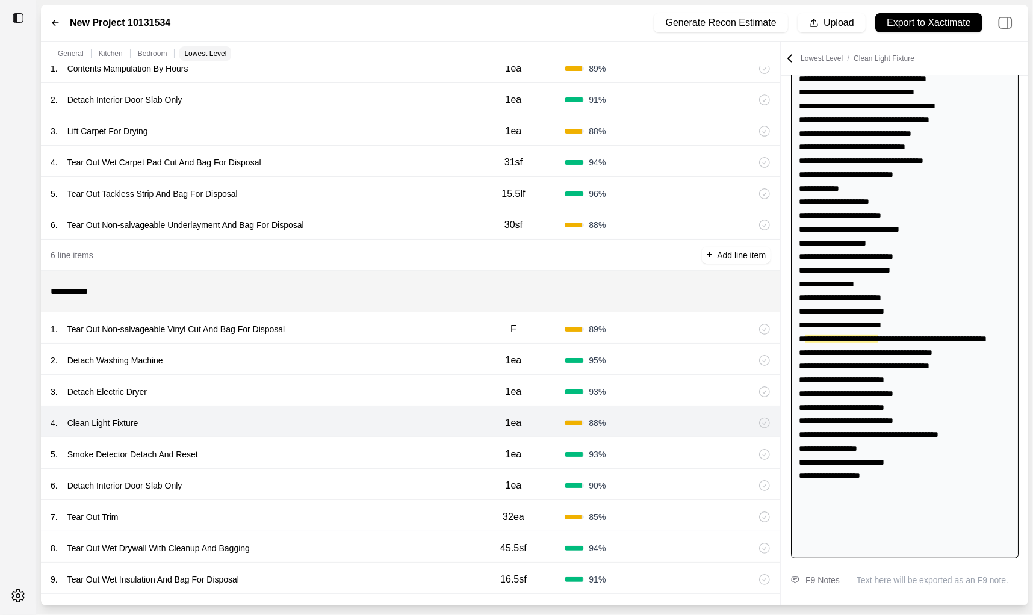
click at [359, 460] on div "5 . Smoke Detector Detach And Reset" at bounding box center [257, 454] width 412 height 17
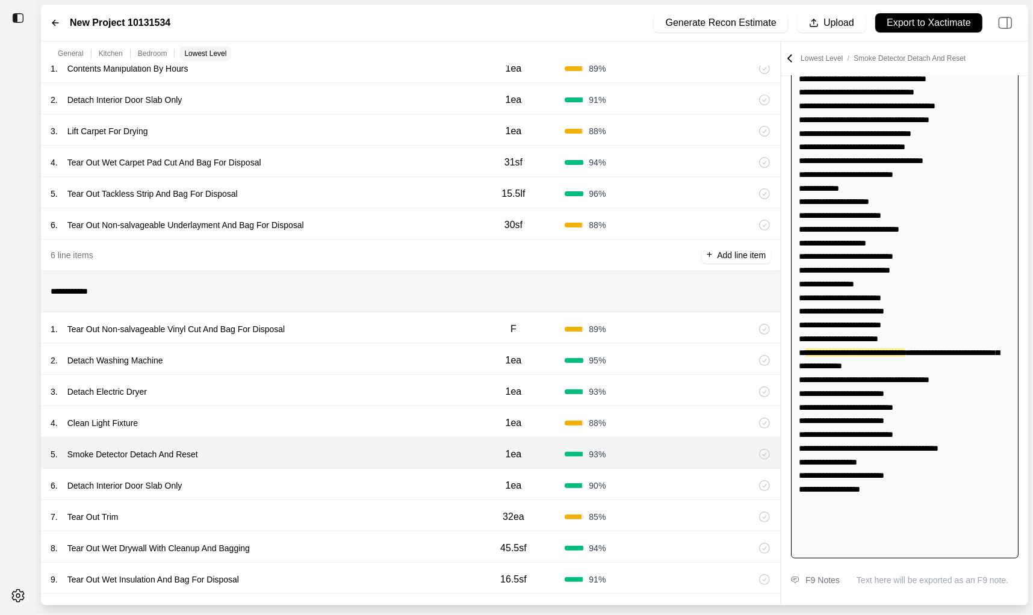
click at [359, 480] on div "6 . Detach Interior Door Slab Only" at bounding box center [257, 485] width 412 height 17
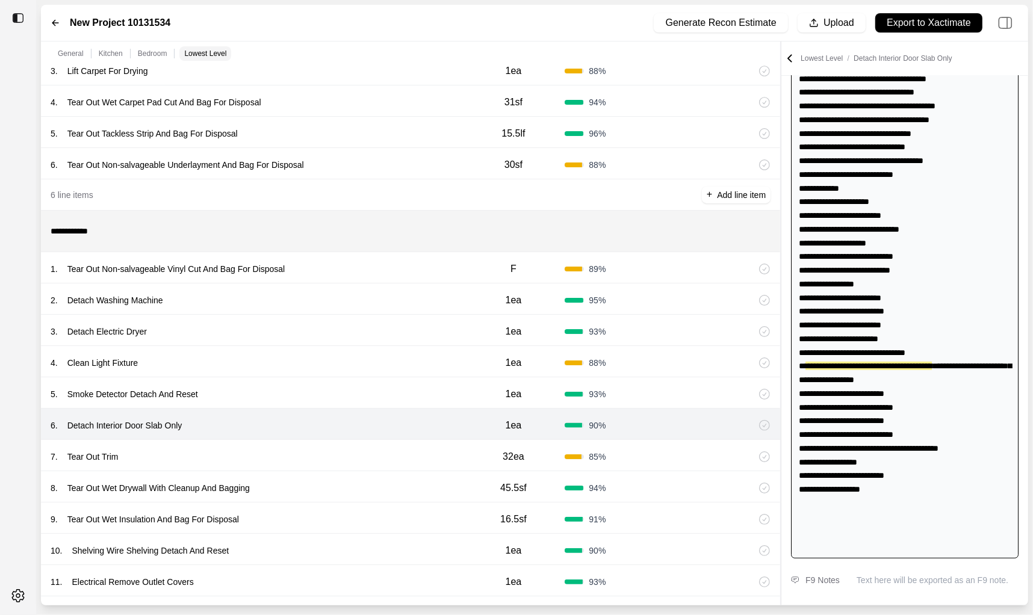
scroll to position [1395, 0]
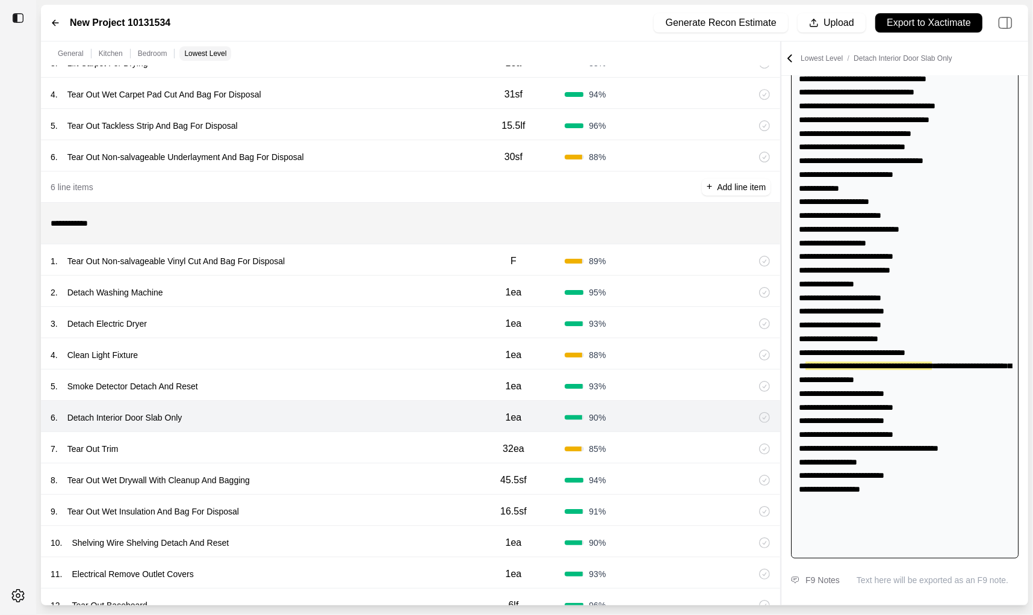
click at [367, 446] on div "7 . Tear Out Trim" at bounding box center [257, 449] width 412 height 17
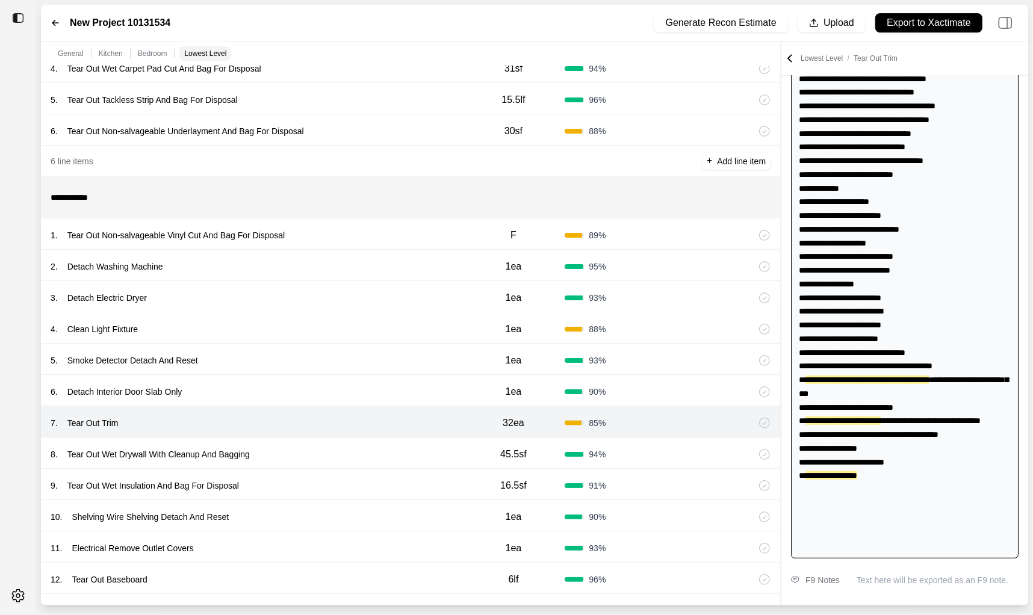
scroll to position [1424, 0]
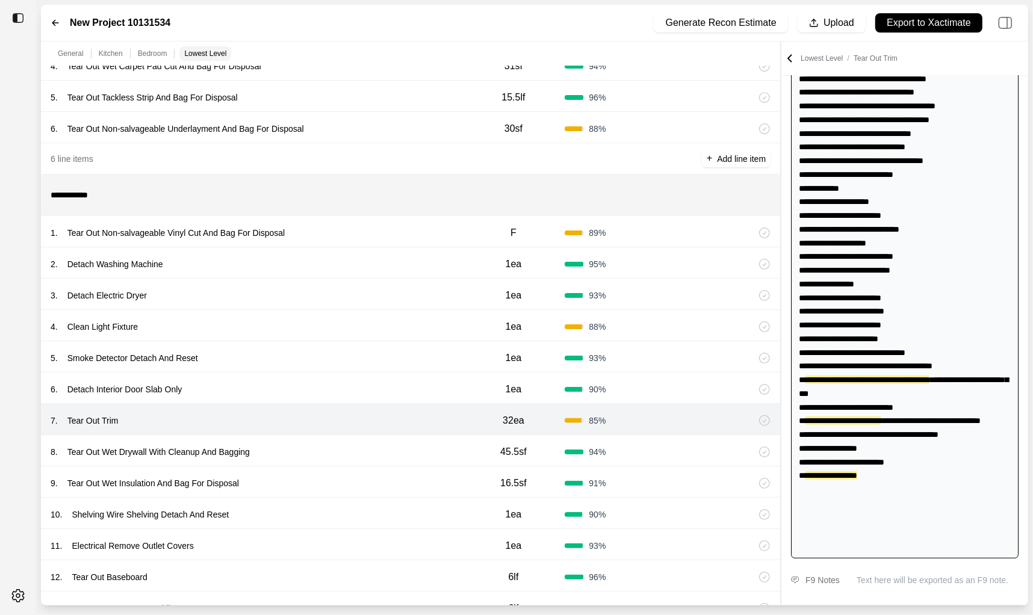
click at [367, 446] on div "8 . Tear Out Wet Drywall With Cleanup And Bagging" at bounding box center [257, 452] width 412 height 17
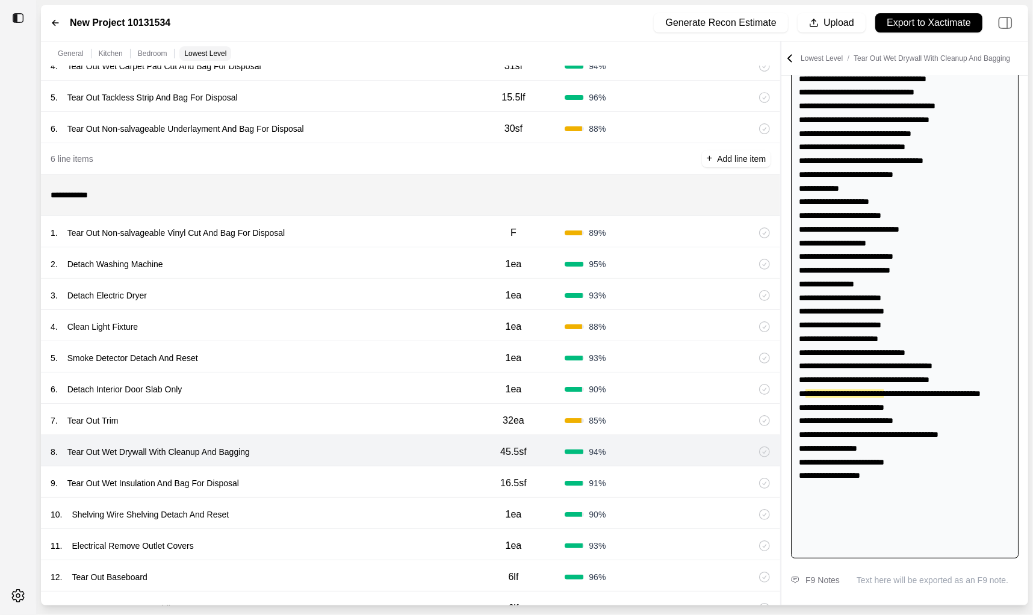
click at [368, 468] on div "9 . Tear Out Wet Insulation And Bag For Disposal 16.5sf 91 %" at bounding box center [410, 481] width 739 height 31
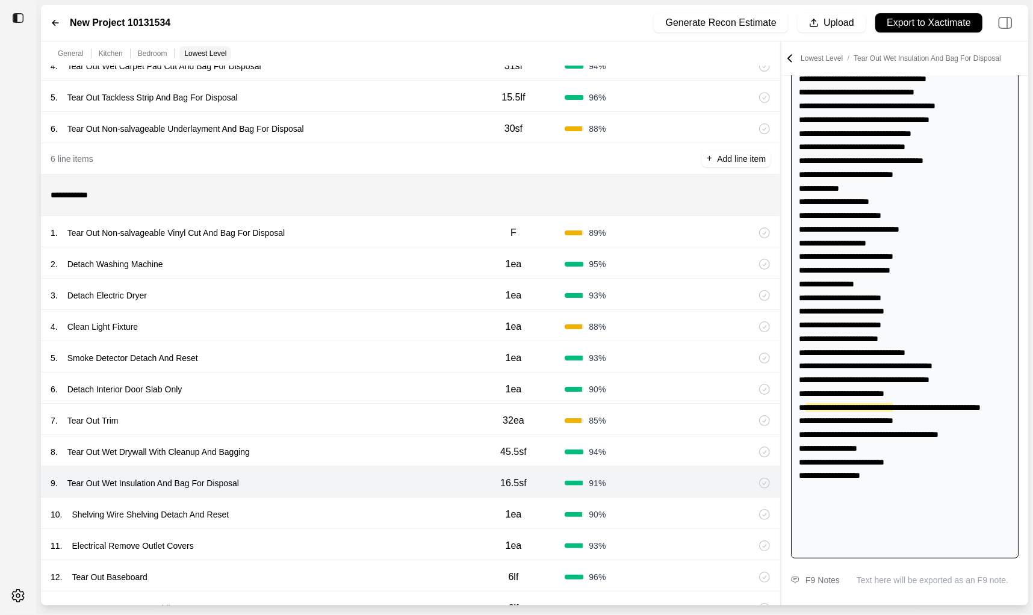
click at [370, 506] on div "10 . Shelving Wire Shelving Detach And Reset" at bounding box center [257, 514] width 412 height 17
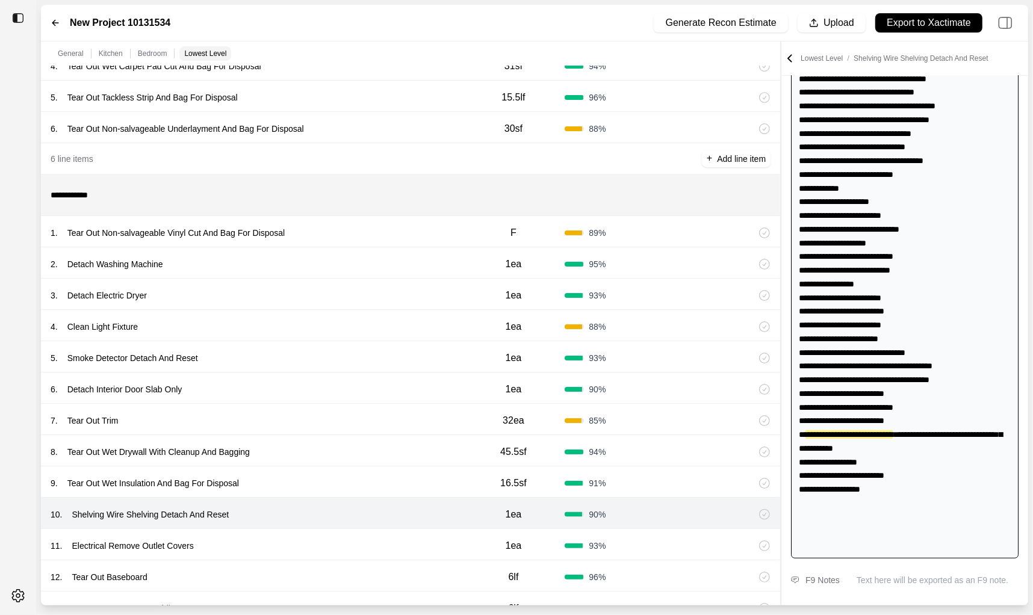
click at [372, 538] on div "11 . Electrical Remove Outlet Covers" at bounding box center [257, 546] width 412 height 17
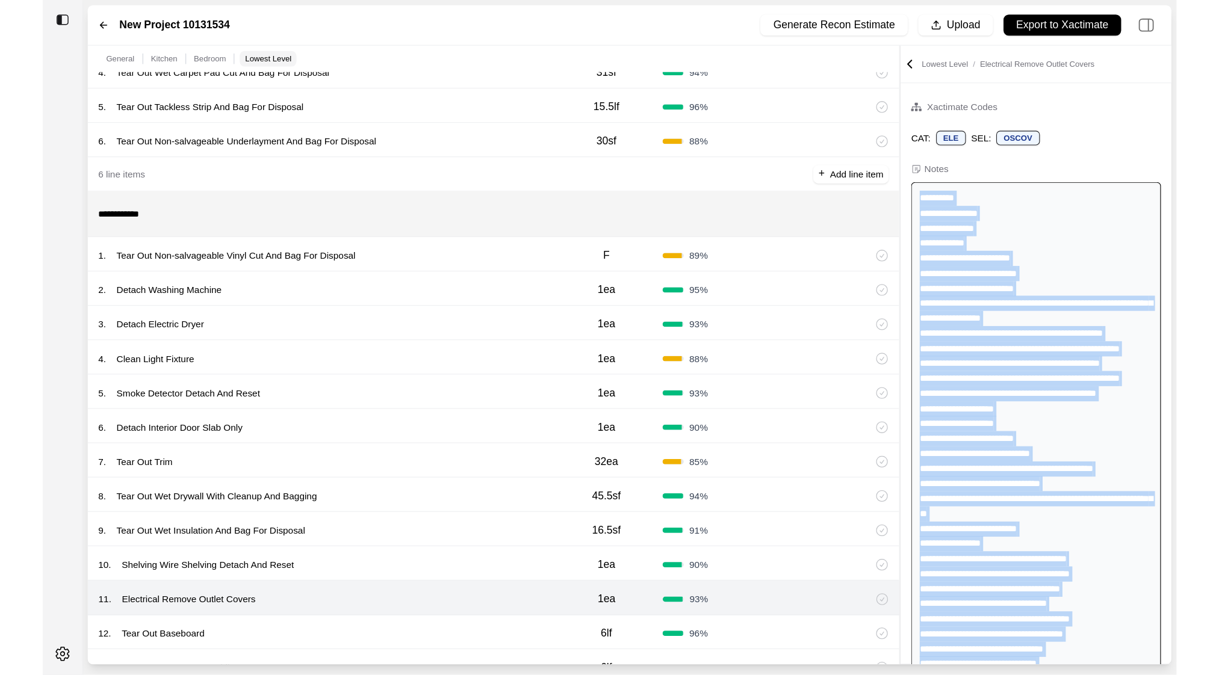
scroll to position [458, 0]
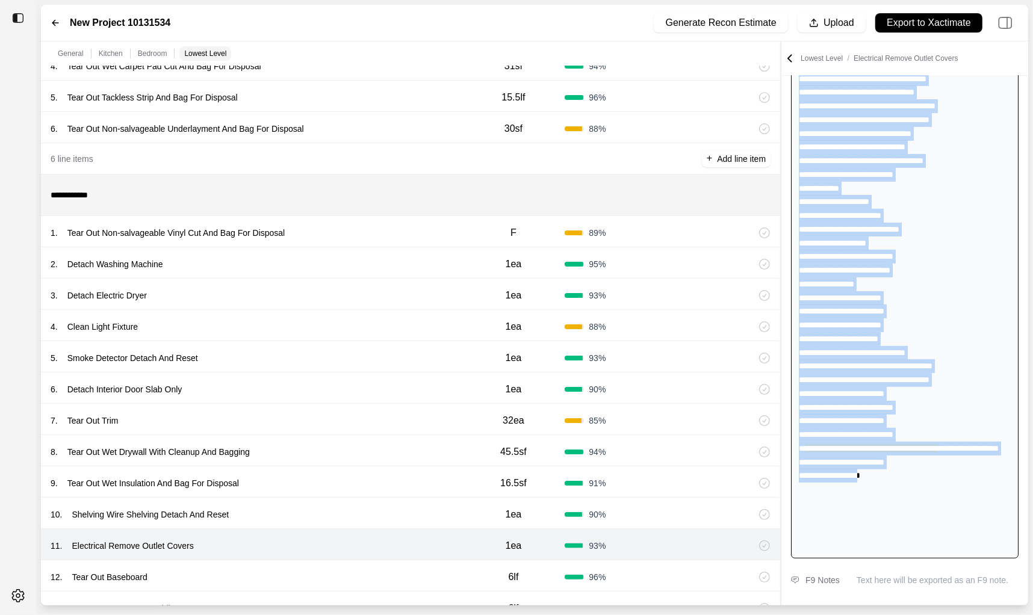
drag, startPoint x: 799, startPoint y: 182, endPoint x: 942, endPoint y: 545, distance: 390.5
click at [942, 545] on div "**********" at bounding box center [905, 133] width 228 height 851
copy div "**********"
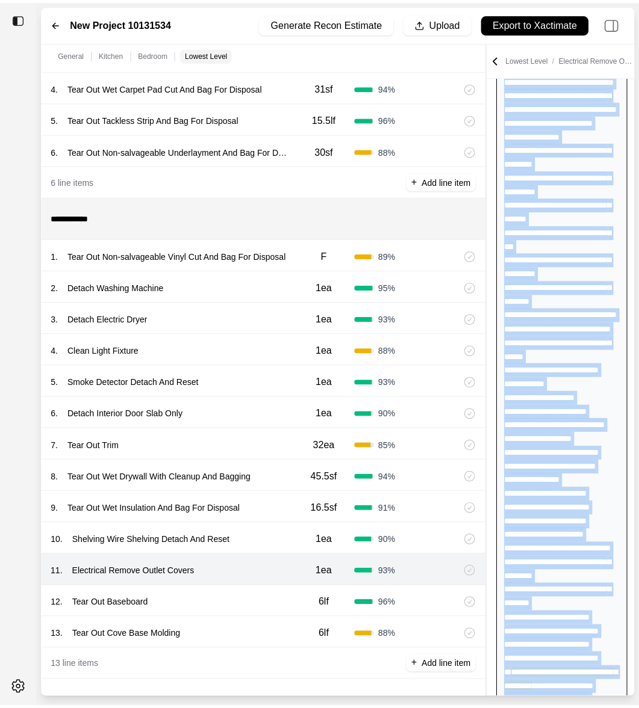
scroll to position [1401, 0]
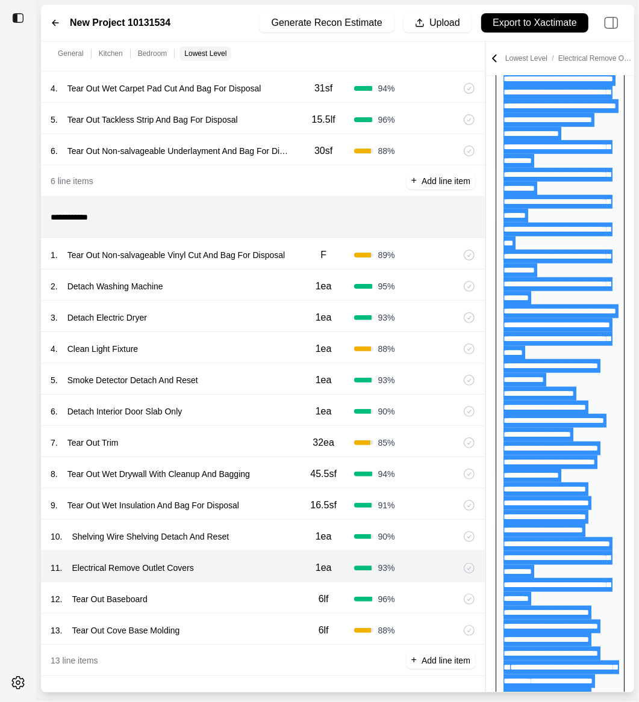
copy div "**********"
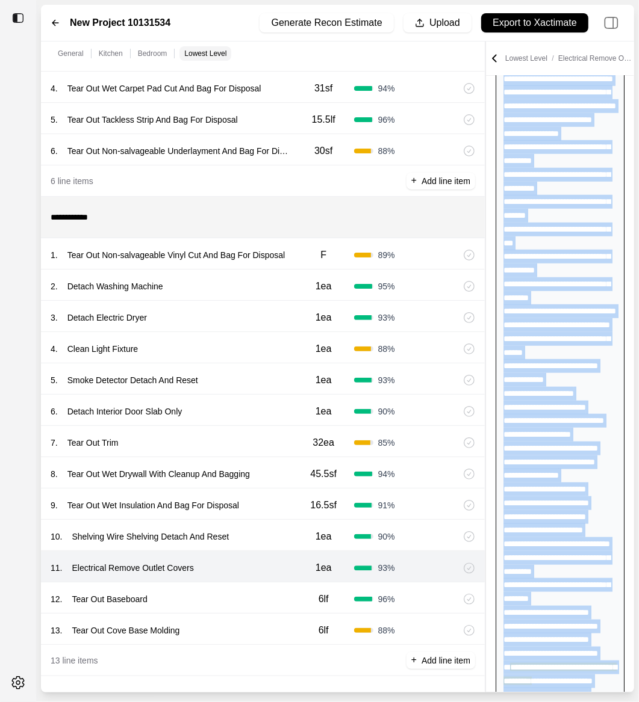
copy div "**********"
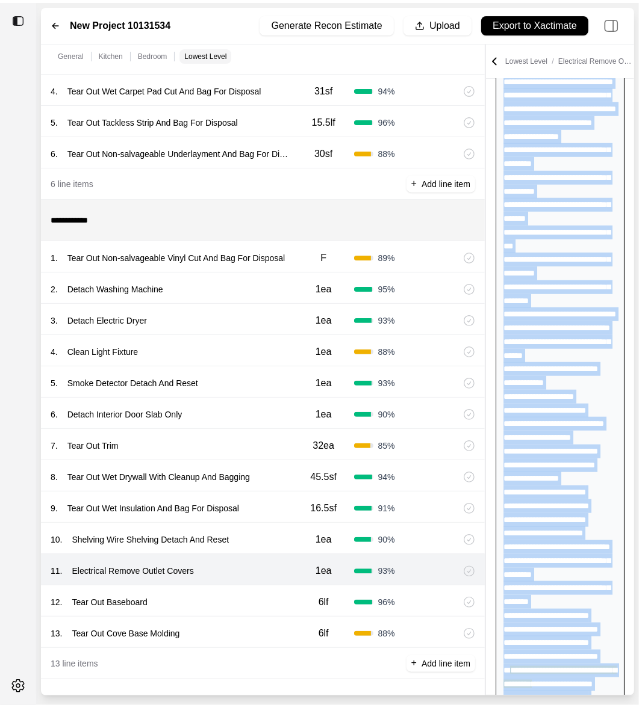
scroll to position [1395, 0]
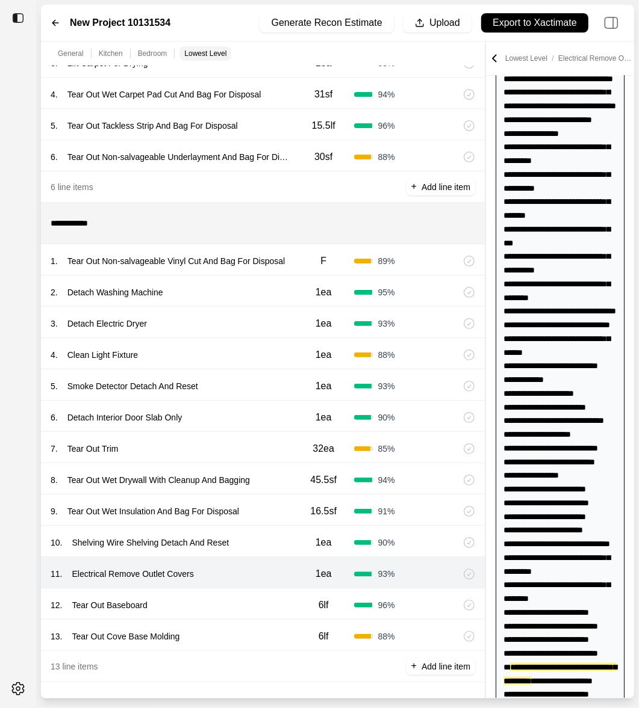
click at [277, 442] on div "7 . Tear Out Trim" at bounding box center [172, 449] width 243 height 17
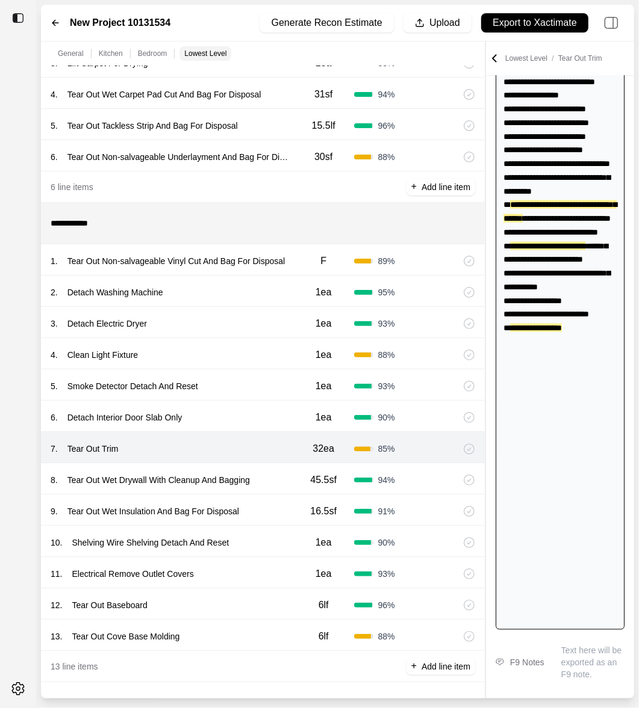
scroll to position [838, 0]
